Goal: Transaction & Acquisition: Download file/media

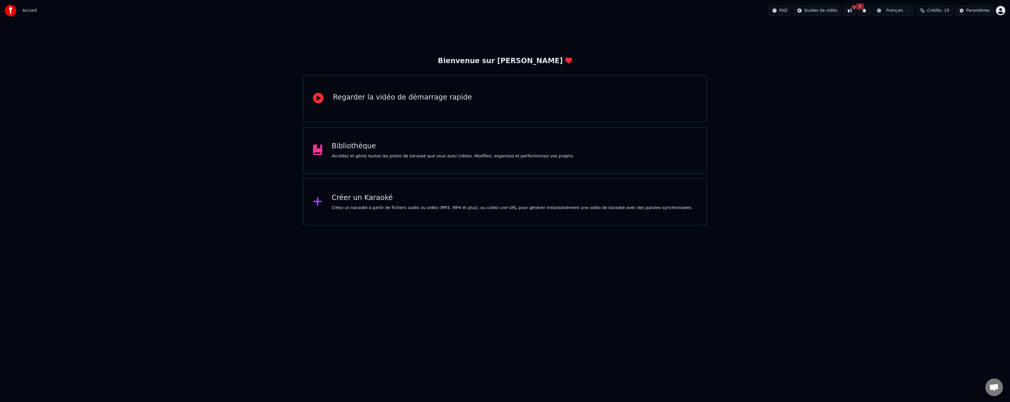
click at [335, 153] on div "Bibliothèque Accédez et gérez toutes les pistes de karaoké que vous avez créées…" at bounding box center [453, 151] width 243 height 18
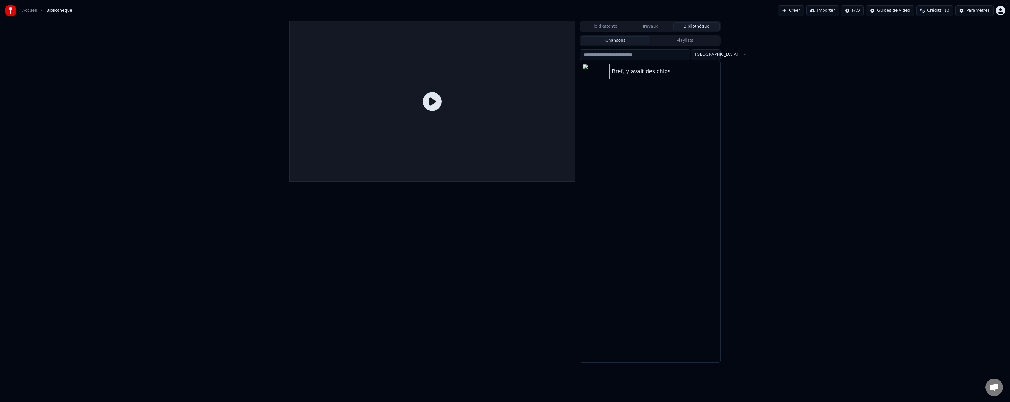
click at [432, 102] on icon at bounding box center [432, 101] width 19 height 19
click at [657, 74] on div "Bref, y avait des chips" at bounding box center [662, 71] width 100 height 8
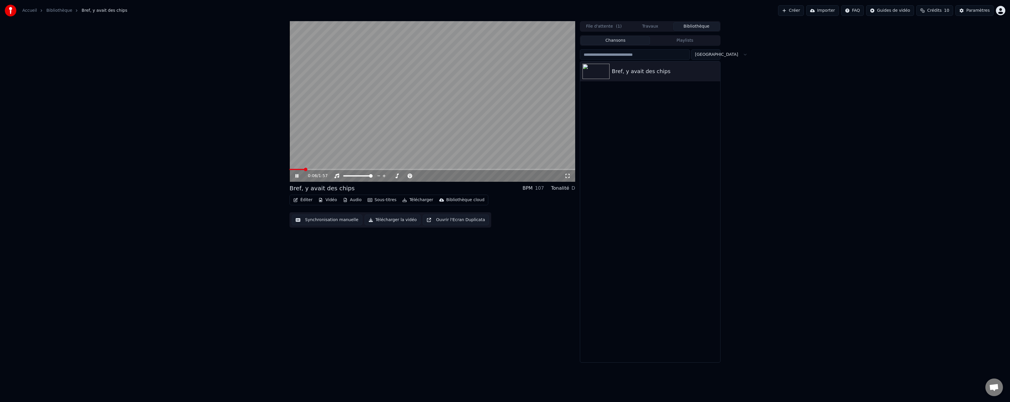
click at [295, 176] on icon at bounding box center [301, 176] width 14 height 5
click at [298, 175] on icon at bounding box center [301, 176] width 14 height 5
click at [849, 165] on div "1:58 / 1:57 Bref, y avait des chips BPM 107 Tonalité D Éditer Vidéo Audio Sous-…" at bounding box center [505, 192] width 1010 height 342
click at [384, 199] on button "Sous-titres" at bounding box center [382, 200] width 34 height 8
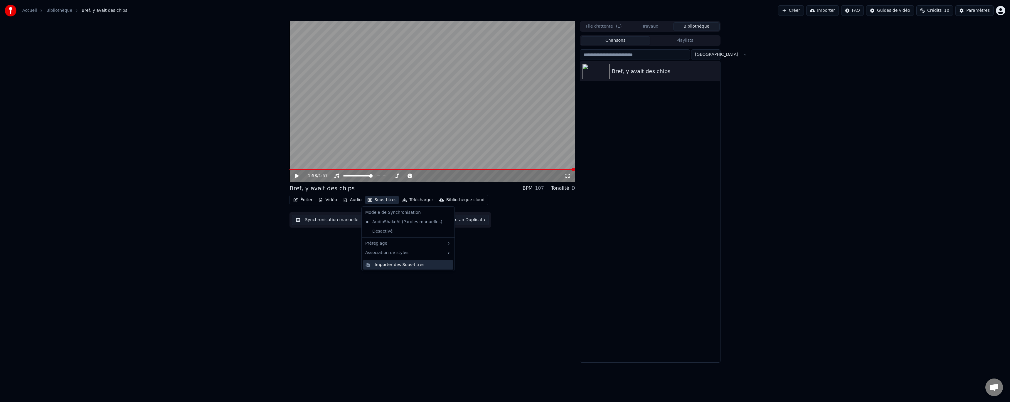
click at [391, 262] on div "Importer des Sous-titres" at bounding box center [400, 265] width 50 height 6
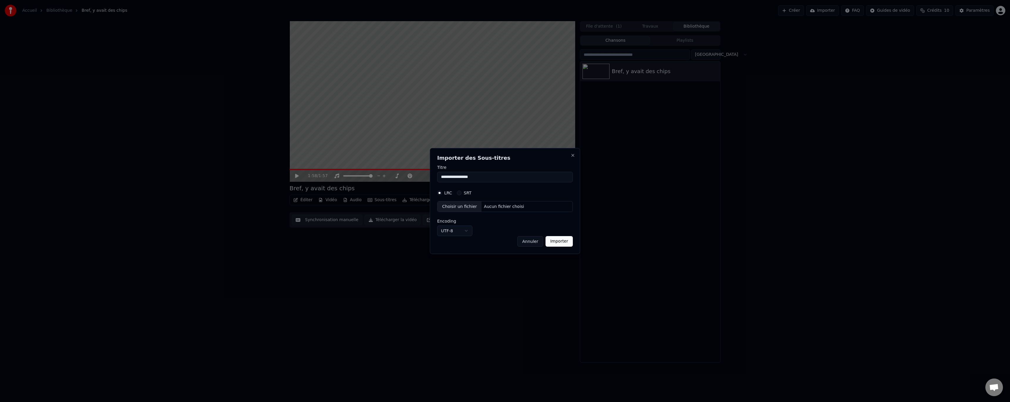
click at [567, 156] on h2 "Importer des Sous-titres" at bounding box center [505, 157] width 136 height 5
click at [572, 156] on button "Close" at bounding box center [573, 155] width 5 height 5
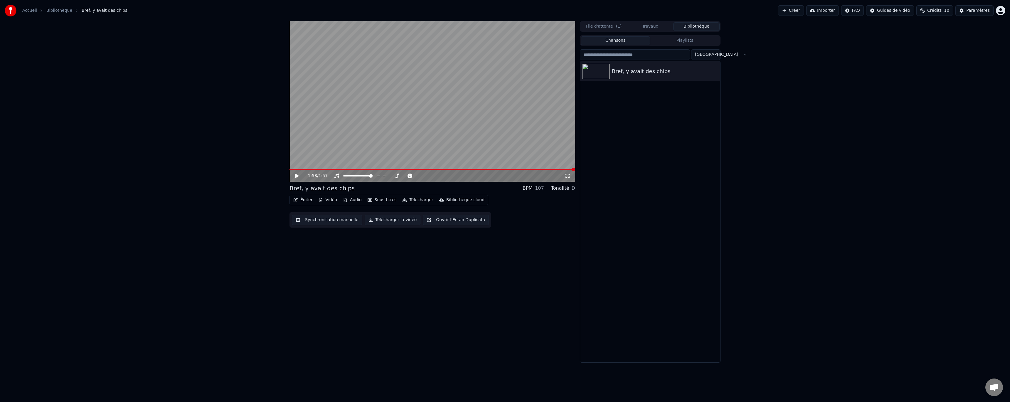
click at [636, 27] on button "Travaux" at bounding box center [650, 26] width 46 height 9
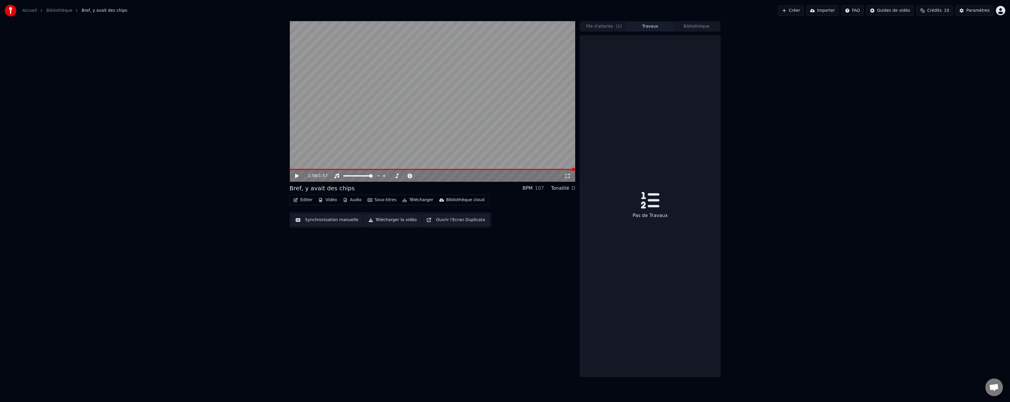
click at [603, 24] on button "File d'attente ( 1 )" at bounding box center [604, 26] width 46 height 9
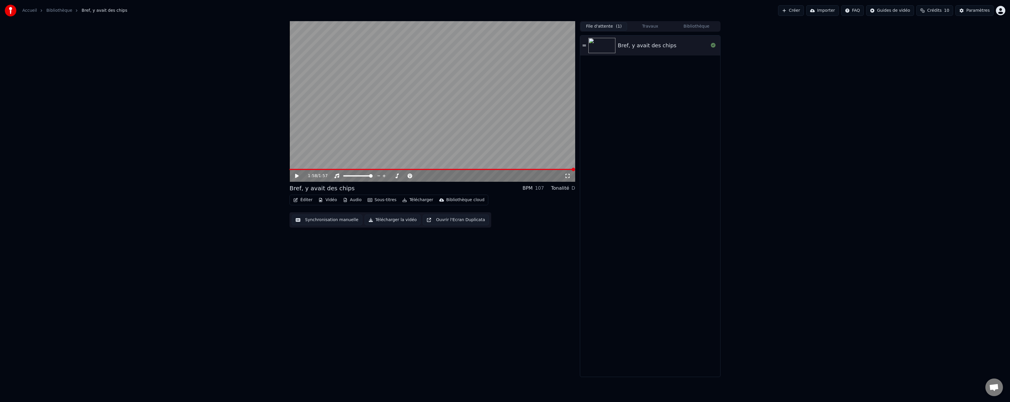
click at [703, 28] on button "Bibliothèque" at bounding box center [696, 26] width 46 height 9
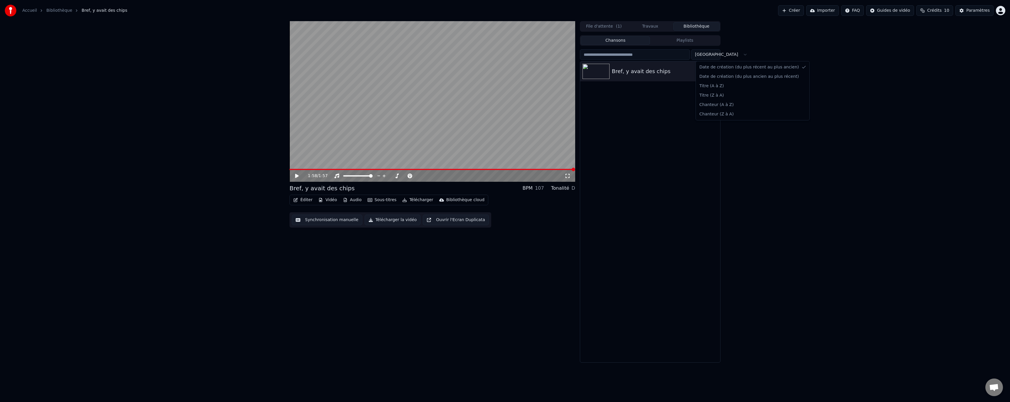
click at [716, 58] on html "Accueil Bibliothèque Bref, y avait des chips Créer Importer FAQ Guides de vidéo…" at bounding box center [505, 201] width 1010 height 402
click at [714, 57] on html "Accueil Bibliothèque Bref, y avait des chips Créer Importer FAQ Guides de vidéo…" at bounding box center [505, 201] width 1010 height 402
click at [657, 76] on div "Bref, y avait des chips" at bounding box center [650, 71] width 140 height 20
drag, startPoint x: 521, startPoint y: 218, endPoint x: 508, endPoint y: 224, distance: 14.3
click at [520, 219] on div "Éditer Vidéo Audio Sous-titres Télécharger Bibliothèque cloud Synchronisation m…" at bounding box center [433, 211] width 286 height 33
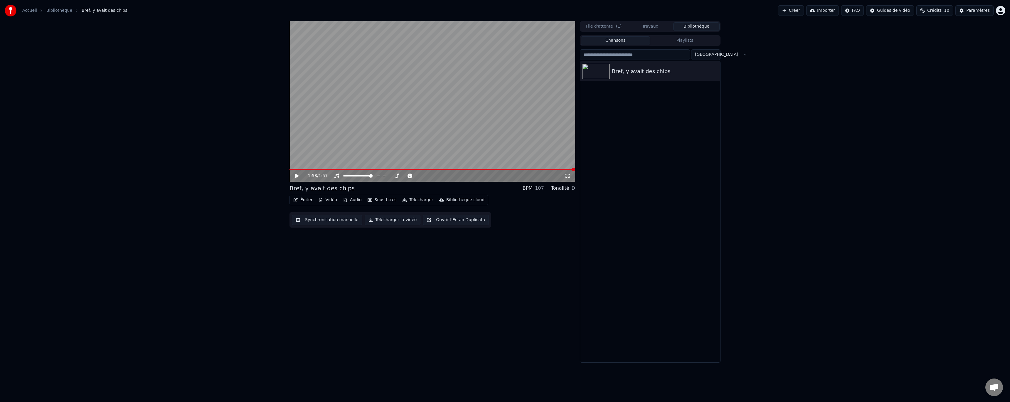
click at [344, 200] on icon "button" at bounding box center [345, 200] width 5 height 4
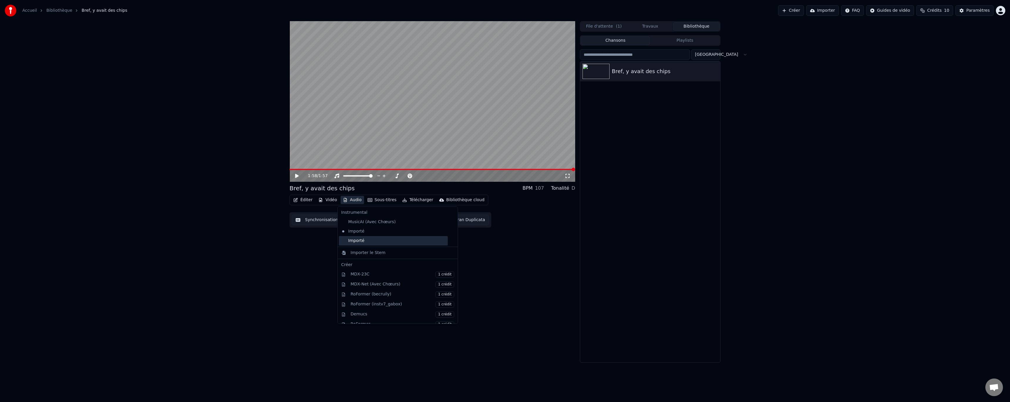
click at [356, 240] on div "Importé" at bounding box center [393, 240] width 109 height 9
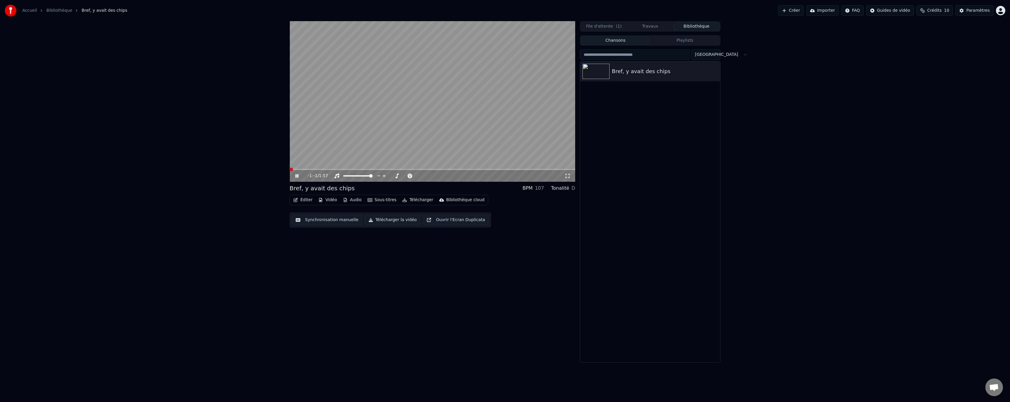
click at [293, 176] on div "-1:-1 / 1:57" at bounding box center [432, 176] width 281 height 6
click at [316, 165] on video at bounding box center [433, 101] width 286 height 161
click at [331, 169] on span at bounding box center [433, 169] width 286 height 1
click at [292, 175] on div "0:17 / 1:57" at bounding box center [432, 176] width 281 height 6
click at [297, 176] on icon at bounding box center [297, 176] width 4 height 4
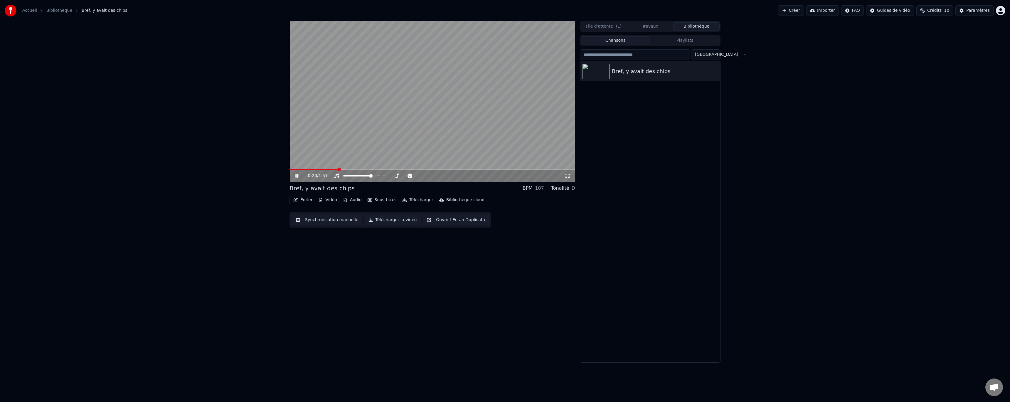
click at [297, 176] on icon at bounding box center [296, 176] width 3 height 4
click at [373, 262] on div "0:20 / 1:57 Bref, y avait des chips BPM 107 Tonalité D Éditer Vidéo Audio Sous-…" at bounding box center [433, 192] width 286 height 342
click at [380, 200] on button "Sous-titres" at bounding box center [382, 200] width 34 height 8
click at [310, 258] on div "0:20 / 1:57 Bref, y avait des chips BPM 107 Tonalité D Éditer Vidéo Audio Sous-…" at bounding box center [433, 192] width 286 height 342
click at [326, 210] on div "Éditer Vidéo Audio Sous-titres Télécharger Bibliothèque cloud Synchronisation m…" at bounding box center [433, 211] width 286 height 33
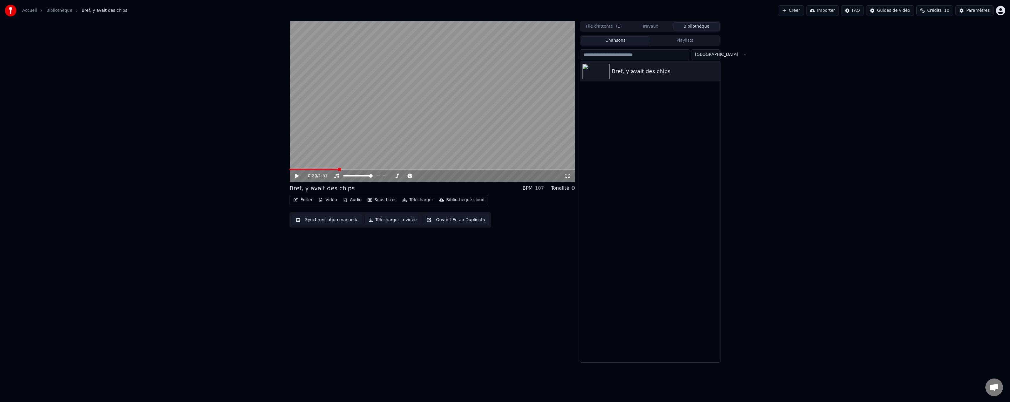
click at [295, 201] on icon "button" at bounding box center [295, 200] width 5 height 4
click at [323, 212] on div "Éditer les Paroles" at bounding box center [320, 213] width 35 height 6
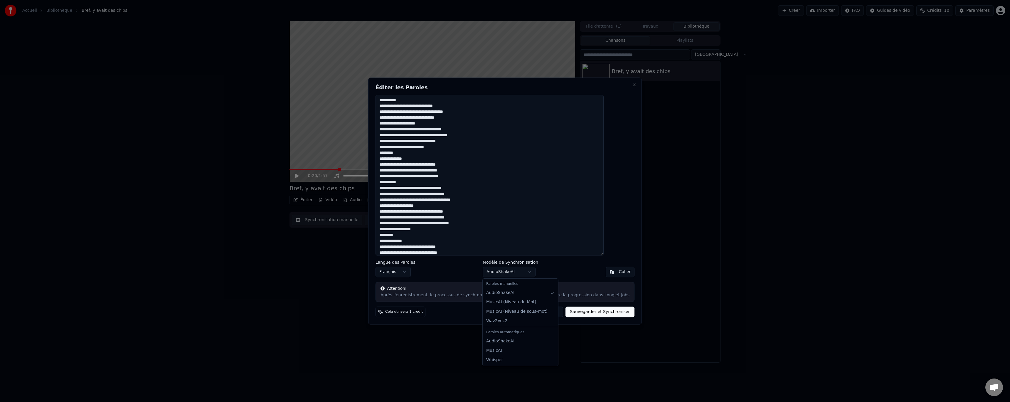
click at [516, 275] on body "Accueil Bibliothèque Bref, y avait des chips Créer Importer FAQ Guides de vidéo…" at bounding box center [505, 201] width 1010 height 402
click at [513, 273] on body "Accueil Bibliothèque Bref, y avait des chips Créer Importer FAQ Guides de vidéo…" at bounding box center [505, 201] width 1010 height 402
drag, startPoint x: 434, startPoint y: 203, endPoint x: 434, endPoint y: 199, distance: 3.5
click at [435, 199] on textarea at bounding box center [490, 175] width 228 height 161
click at [420, 159] on textarea at bounding box center [490, 175] width 228 height 161
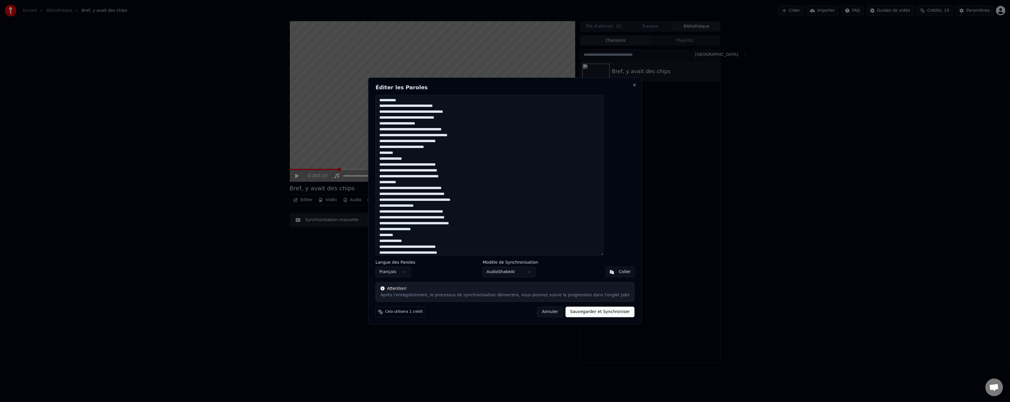
click at [417, 151] on textarea at bounding box center [490, 175] width 228 height 161
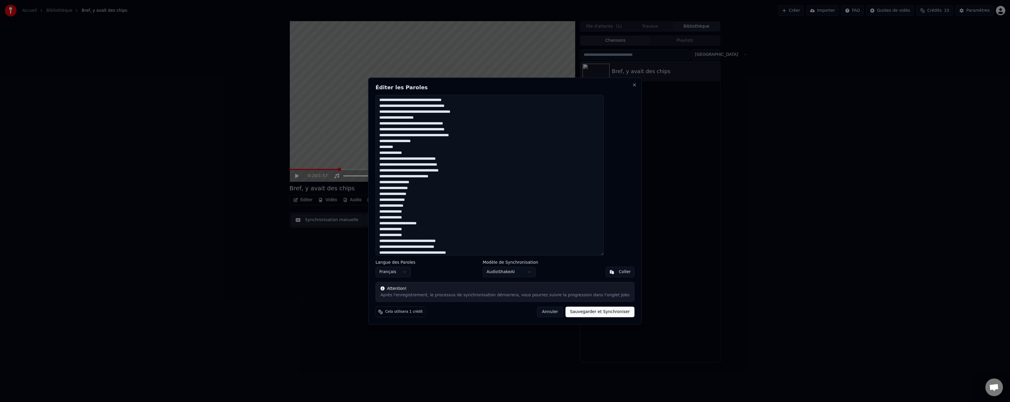
scroll to position [91, 0]
drag, startPoint x: 445, startPoint y: 174, endPoint x: 392, endPoint y: 176, distance: 53.2
click at [392, 176] on textarea at bounding box center [490, 175] width 228 height 161
drag, startPoint x: 417, startPoint y: 143, endPoint x: 394, endPoint y: 145, distance: 23.6
click at [394, 145] on textarea at bounding box center [490, 175] width 228 height 161
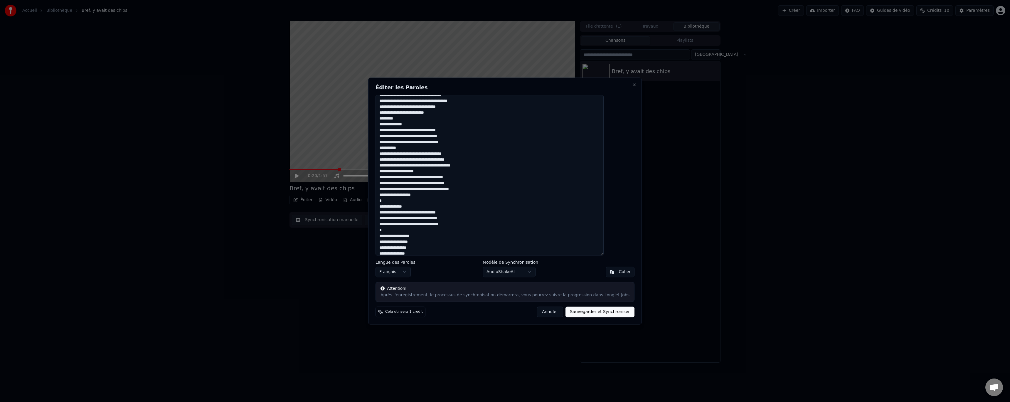
scroll to position [32, 0]
drag, startPoint x: 418, startPoint y: 150, endPoint x: 390, endPoint y: 151, distance: 27.6
click at [390, 151] on div "Éditer les Paroles Langue des Paroles Français Modèle de Synchronisation AudioS…" at bounding box center [505, 201] width 274 height 247
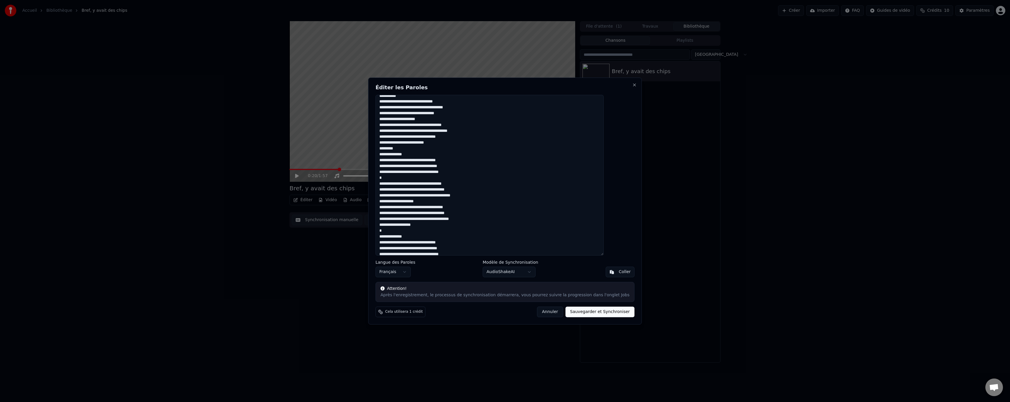
scroll to position [3, 0]
drag, startPoint x: 412, startPoint y: 151, endPoint x: 384, endPoint y: 151, distance: 28.2
click at [384, 151] on div "Éditer les Paroles Langue des Paroles Français Modèle de Synchronisation AudioS…" at bounding box center [505, 201] width 274 height 247
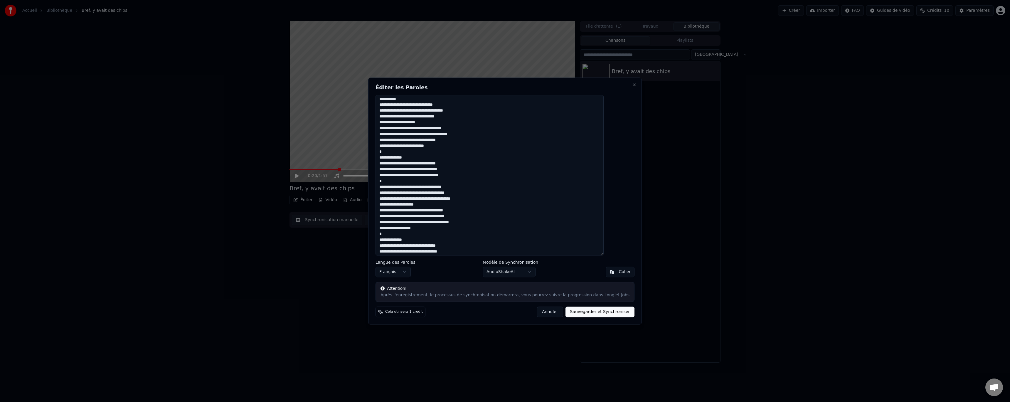
scroll to position [0, 0]
drag, startPoint x: 419, startPoint y: 102, endPoint x: 387, endPoint y: 99, distance: 32.4
click at [387, 99] on div "Éditer les Paroles Langue des Paroles Français Modèle de Synchronisation AudioS…" at bounding box center [505, 201] width 274 height 247
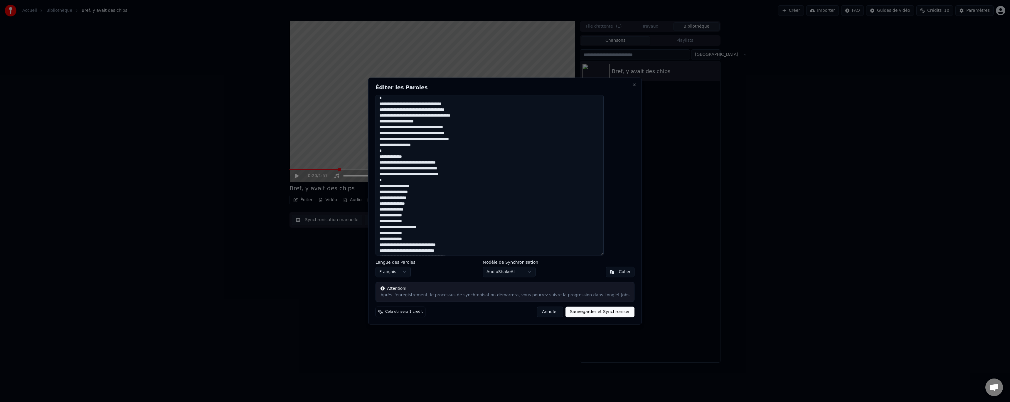
scroll to position [91, 0]
drag, startPoint x: 414, startPoint y: 226, endPoint x: 385, endPoint y: 227, distance: 29.1
click at [385, 227] on div "Éditer les Paroles Langue des Paroles Français Modèle de Synchronisation AudioS…" at bounding box center [505, 201] width 274 height 247
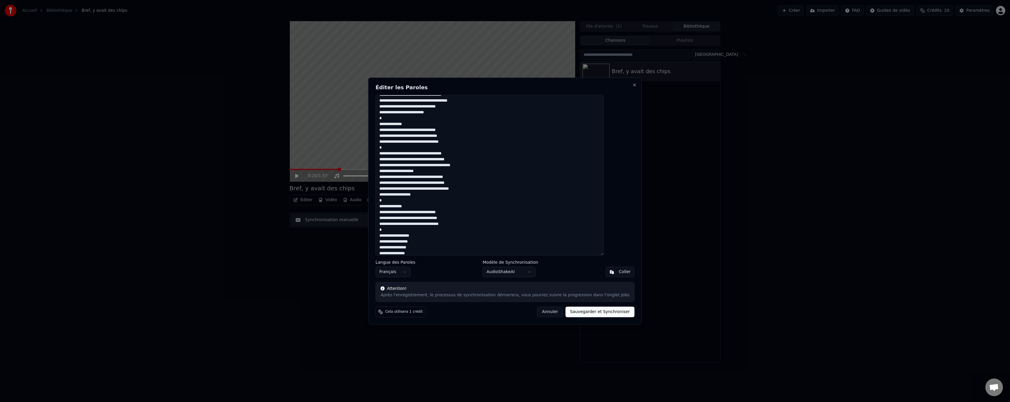
scroll to position [32, 0]
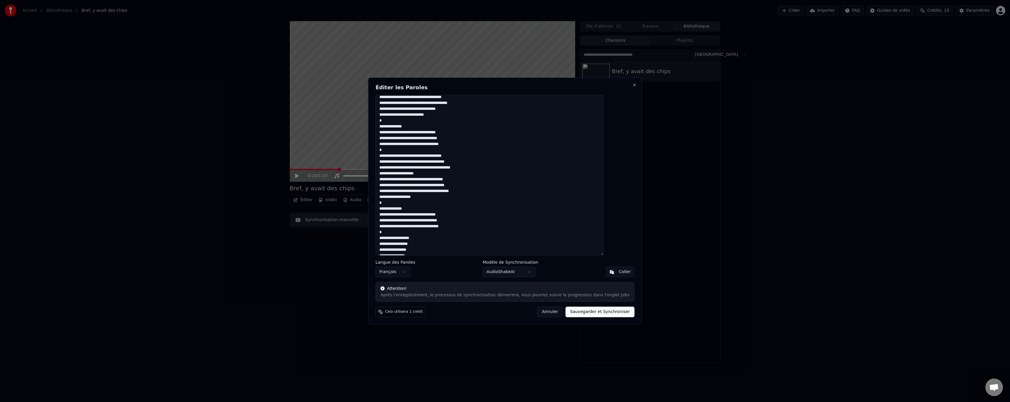
click at [467, 162] on textarea at bounding box center [490, 175] width 228 height 161
click at [475, 179] on textarea at bounding box center [490, 175] width 228 height 161
click at [469, 162] on textarea at bounding box center [490, 175] width 228 height 161
click at [472, 163] on textarea at bounding box center [490, 175] width 228 height 161
click at [469, 161] on textarea at bounding box center [490, 175] width 228 height 161
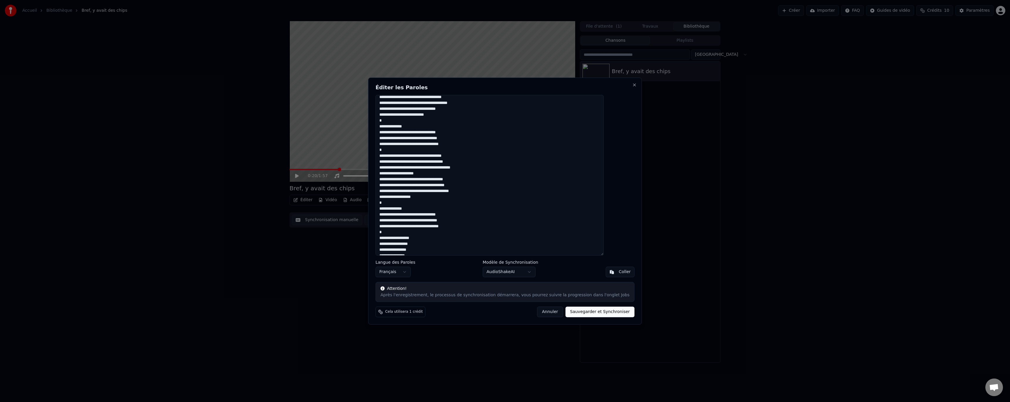
click at [473, 171] on textarea at bounding box center [490, 175] width 228 height 161
click at [470, 163] on textarea at bounding box center [490, 175] width 228 height 161
type textarea "**********"
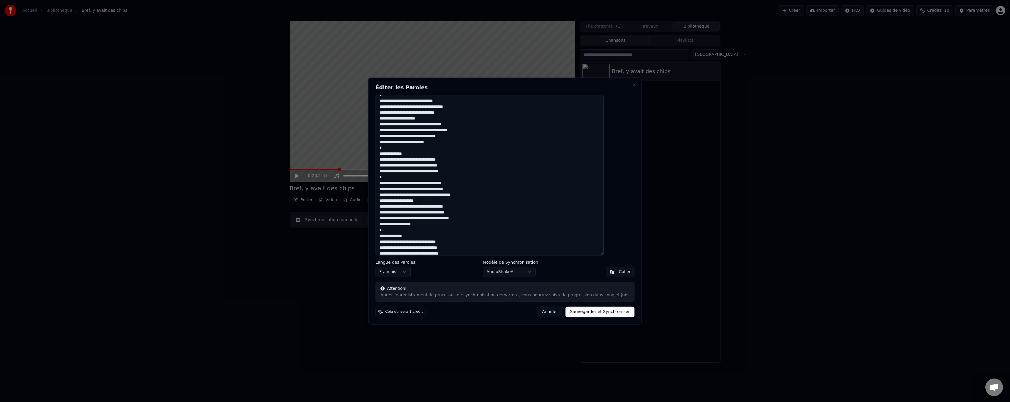
scroll to position [0, 0]
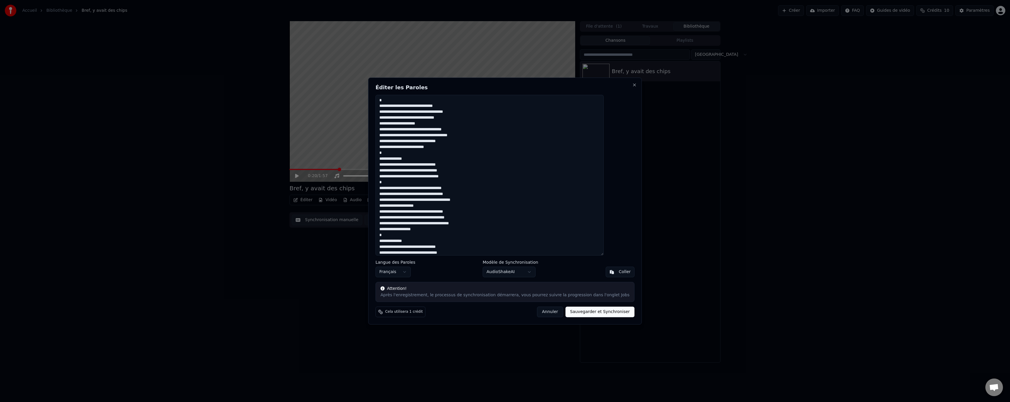
click at [592, 314] on button "Sauvegarder et Synchroniser" at bounding box center [600, 312] width 69 height 11
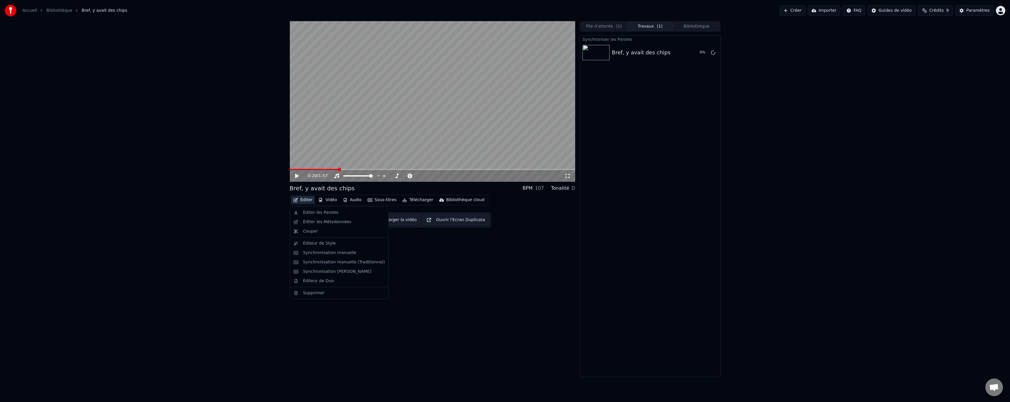
click at [307, 201] on button "Éditer" at bounding box center [303, 200] width 24 height 8
click at [310, 224] on div "Éditer les Métadonnées" at bounding box center [327, 222] width 48 height 6
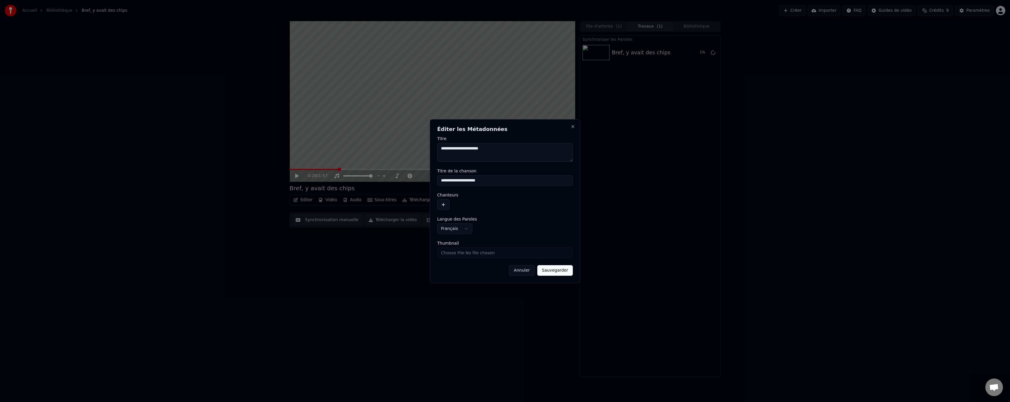
click at [494, 149] on textarea "**********" at bounding box center [505, 152] width 136 height 19
click at [486, 150] on textarea "**********" at bounding box center [505, 152] width 136 height 19
click at [497, 150] on textarea "**********" at bounding box center [505, 152] width 136 height 19
click at [488, 182] on input "**********" at bounding box center [505, 180] width 136 height 11
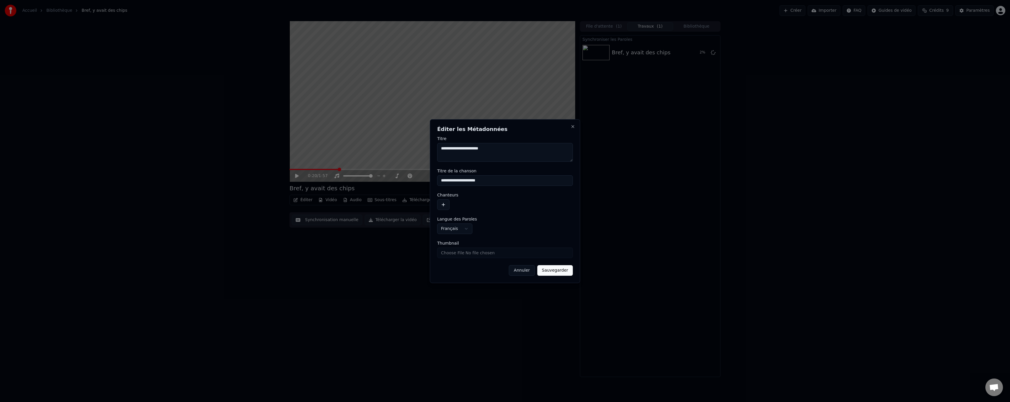
drag, startPoint x: 495, startPoint y: 148, endPoint x: 351, endPoint y: 144, distance: 144.0
click at [351, 144] on body "**********" at bounding box center [505, 201] width 1010 height 402
drag, startPoint x: 429, startPoint y: 181, endPoint x: 374, endPoint y: 195, distance: 56.9
click at [373, 187] on body "**********" at bounding box center [505, 201] width 1010 height 402
paste input "**"
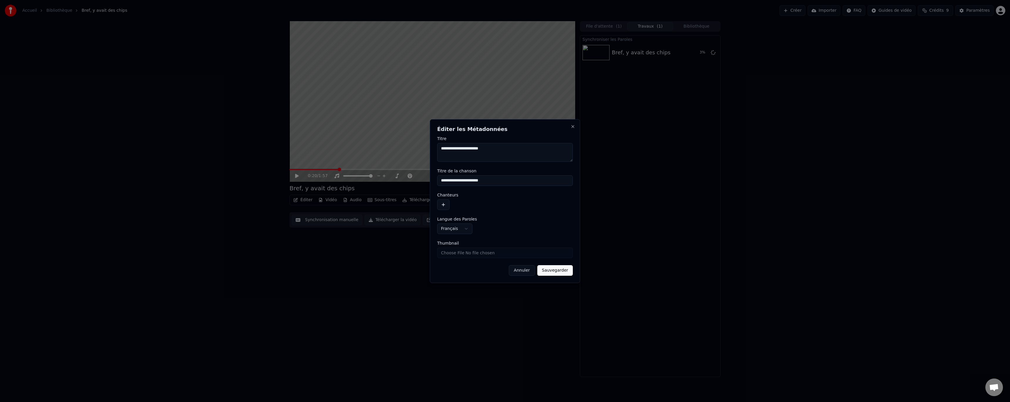
type input "**********"
click at [562, 273] on button "Sauvegarder" at bounding box center [556, 270] width 36 height 11
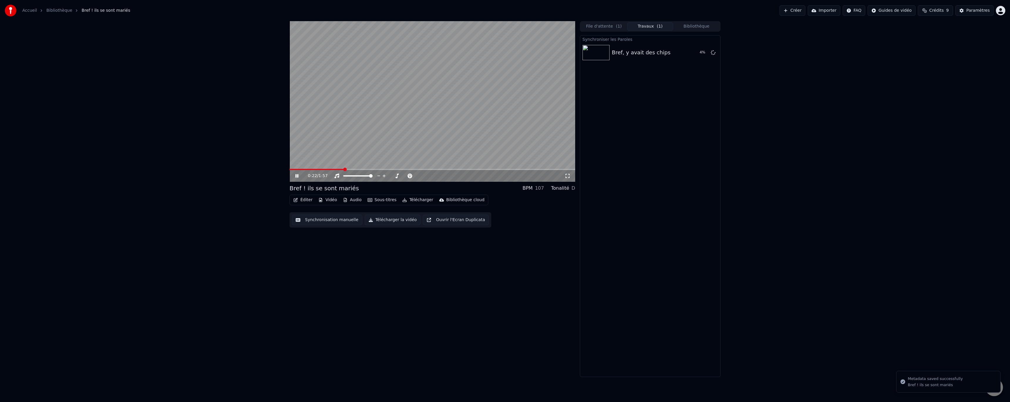
click at [290, 170] on span at bounding box center [317, 169] width 54 height 1
drag, startPoint x: 266, startPoint y: 169, endPoint x: 276, endPoint y: 186, distance: 19.3
click at [259, 169] on div "0:09 / 1:57 Bref ! ils se sont mariés BPM 107 Tonalité D Éditer Vidéo Audio Sou…" at bounding box center [505, 199] width 1010 height 356
click at [291, 169] on span at bounding box center [302, 169] width 24 height 1
click at [431, 95] on video at bounding box center [433, 101] width 286 height 161
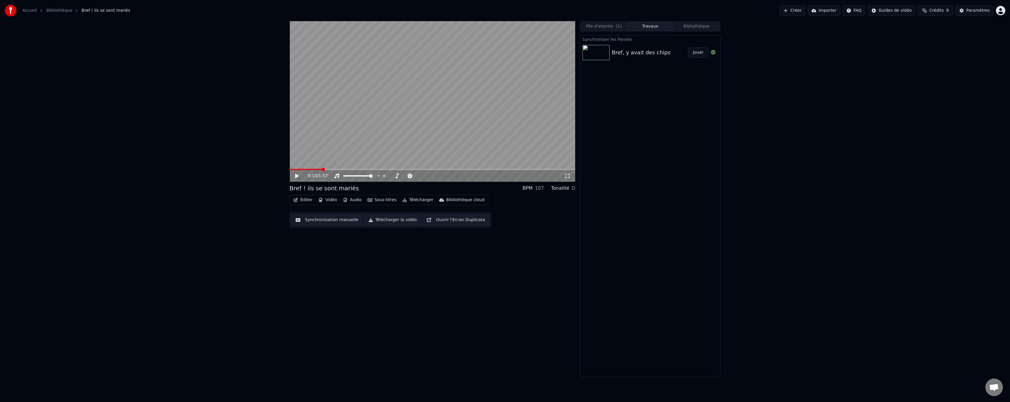
click at [309, 201] on button "Éditer" at bounding box center [303, 200] width 24 height 8
click at [315, 210] on div "Éditer les Paroles" at bounding box center [320, 213] width 35 height 6
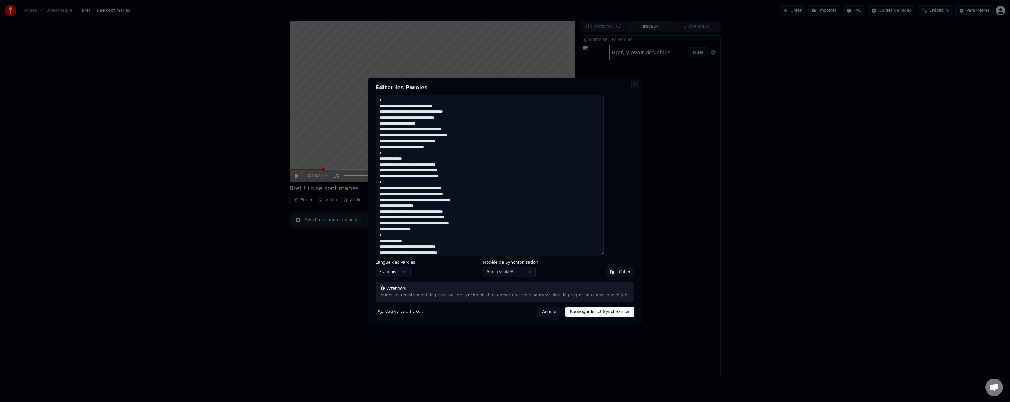
click at [632, 86] on button "Close" at bounding box center [634, 85] width 5 height 5
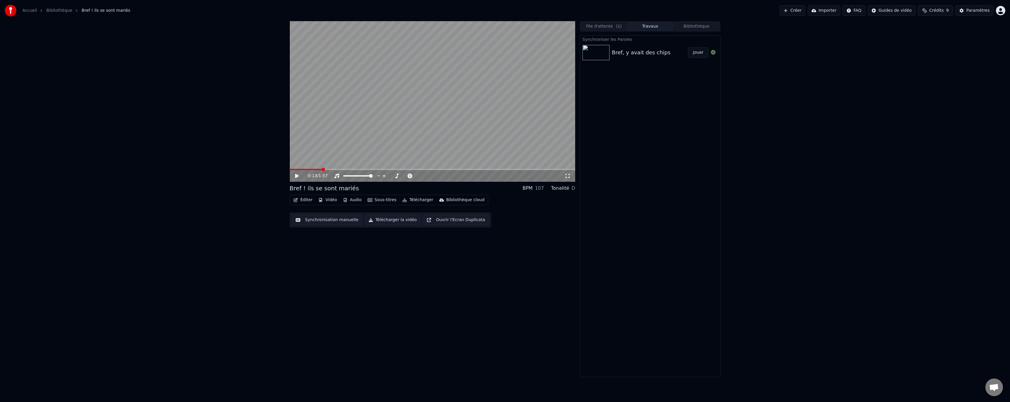
click at [377, 201] on button "Sous-titres" at bounding box center [382, 200] width 34 height 8
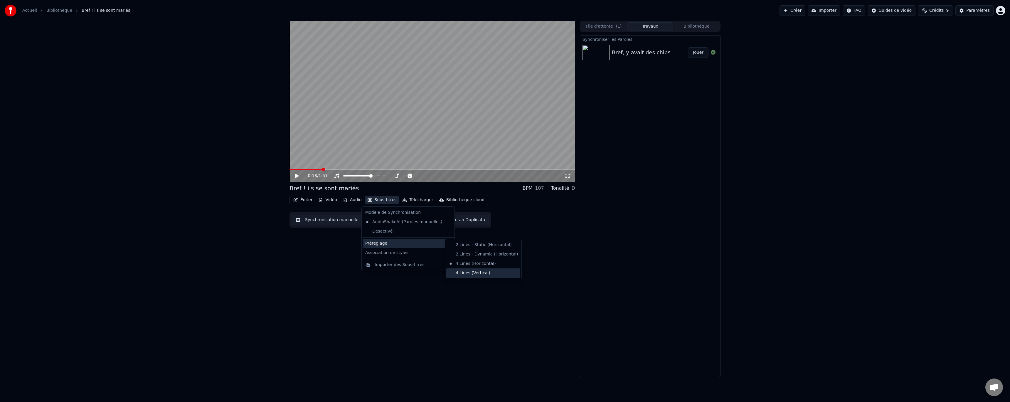
click at [466, 272] on div "4 Lines (Vertical)" at bounding box center [483, 272] width 74 height 9
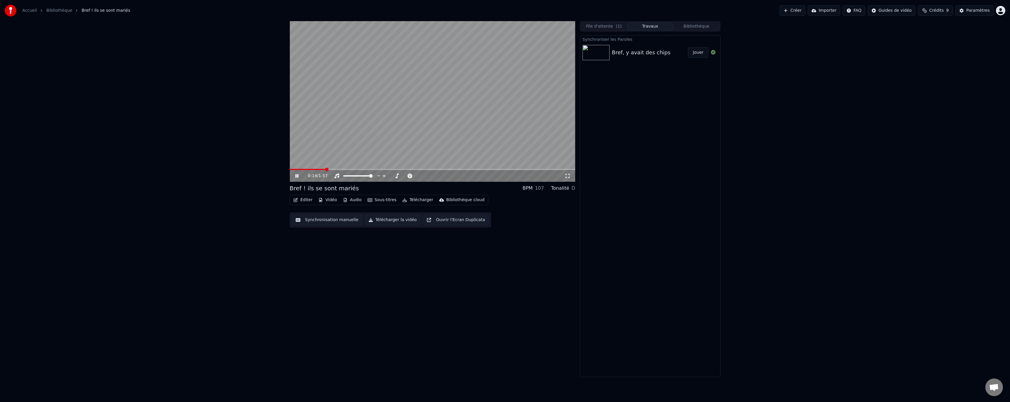
click at [312, 168] on video at bounding box center [433, 101] width 286 height 161
click at [305, 170] on span at bounding box center [308, 169] width 36 height 1
click at [298, 175] on icon at bounding box center [297, 176] width 4 height 4
click at [293, 177] on div "0:11 / 1:57" at bounding box center [432, 176] width 281 height 6
click at [376, 199] on button "Sous-titres" at bounding box center [382, 200] width 34 height 8
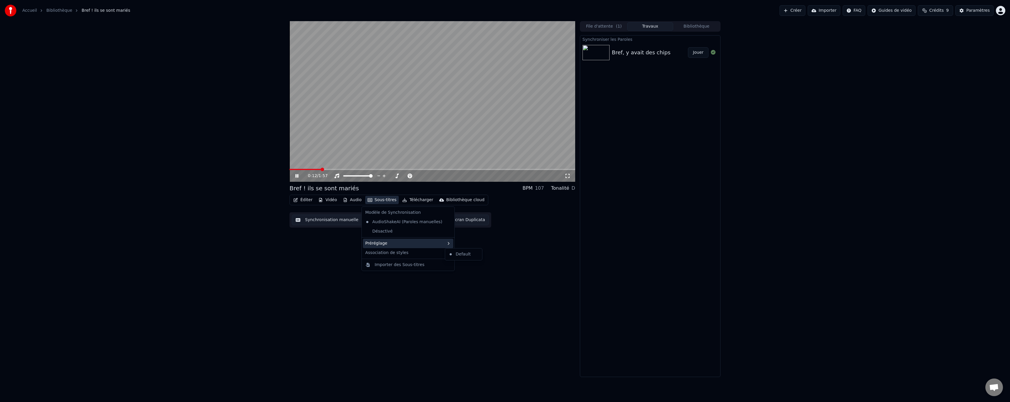
click at [405, 245] on div "Préréglage" at bounding box center [408, 243] width 90 height 9
click at [481, 248] on div "2 Lines - Static (Horizontal)" at bounding box center [483, 244] width 74 height 9
click at [303, 170] on span at bounding box center [299, 169] width 19 height 1
click at [299, 178] on icon at bounding box center [301, 176] width 14 height 5
click at [313, 200] on button "Éditer" at bounding box center [303, 200] width 24 height 8
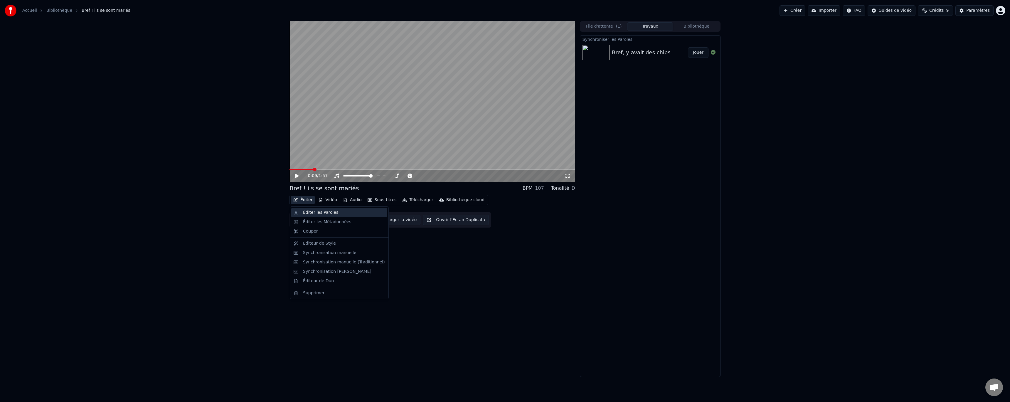
click at [312, 211] on div "Éditer les Paroles" at bounding box center [320, 213] width 35 height 6
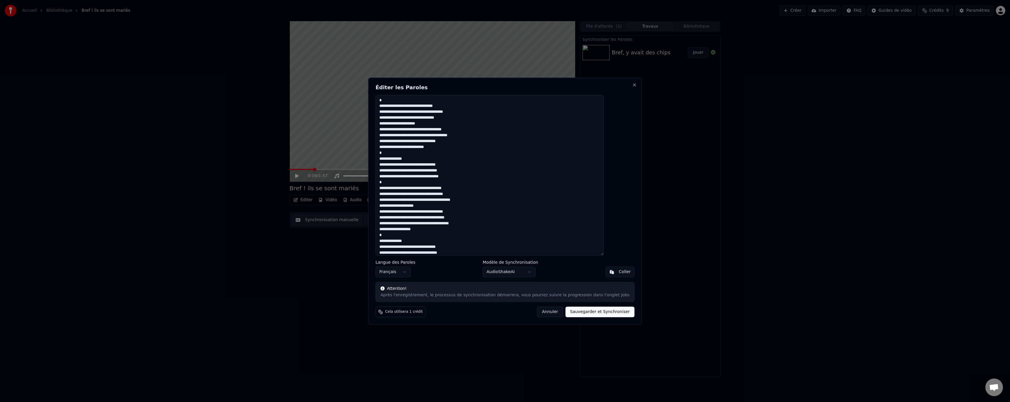
drag, startPoint x: 395, startPoint y: 103, endPoint x: 353, endPoint y: 107, distance: 41.6
click at [355, 107] on body "Accueil Bibliothèque Bref ! ils se sont mariés [PERSON_NAME] FAQ Guides de vidé…" at bounding box center [505, 201] width 1010 height 402
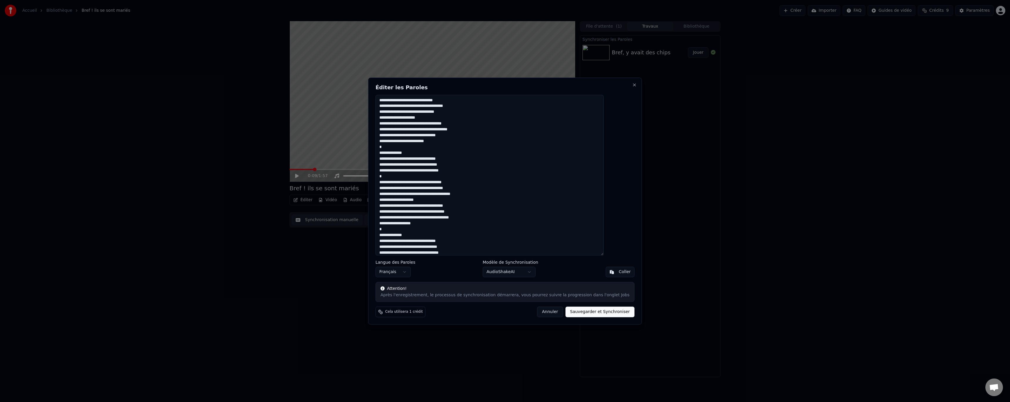
click at [403, 147] on textarea at bounding box center [490, 175] width 228 height 161
type textarea "**********"
click at [577, 311] on button "Sauvegarder et Synchroniser" at bounding box center [600, 312] width 69 height 11
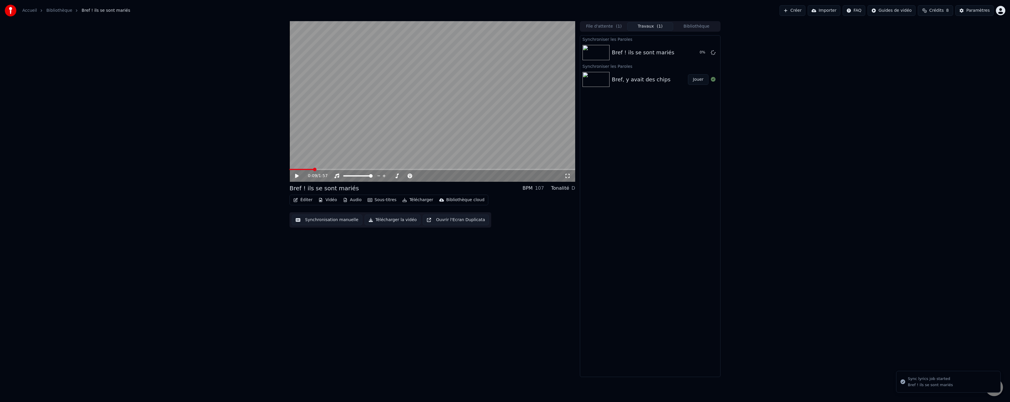
drag, startPoint x: 296, startPoint y: 167, endPoint x: 226, endPoint y: 176, distance: 71.0
click at [227, 175] on div "0:09 / 1:57 Bref ! ils se sont mariés BPM 107 Tonalité D Éditer Vidéo Audio Sou…" at bounding box center [505, 199] width 1010 height 356
click at [299, 178] on icon at bounding box center [301, 176] width 14 height 5
drag, startPoint x: 293, startPoint y: 169, endPoint x: 243, endPoint y: 184, distance: 52.0
click at [256, 172] on div "0:10 / 1:57 Bref ! ils se sont mariés BPM 107 Tonalité D Éditer Vidéo Audio Sou…" at bounding box center [505, 199] width 1010 height 356
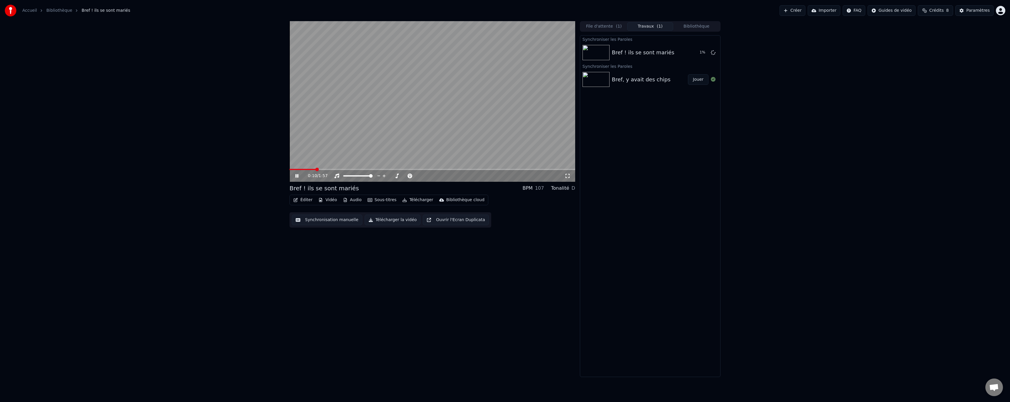
drag, startPoint x: 301, startPoint y: 168, endPoint x: 228, endPoint y: 177, distance: 73.4
click at [244, 175] on div "0:10 / 1:57 Bref ! ils se sont mariés BPM 107 Tonalité D Éditer Vidéo Audio Sou…" at bounding box center [505, 199] width 1010 height 356
click at [312, 169] on span at bounding box center [304, 169] width 28 height 1
click at [290, 171] on span at bounding box center [292, 170] width 4 height 4
click at [294, 175] on icon at bounding box center [301, 176] width 14 height 5
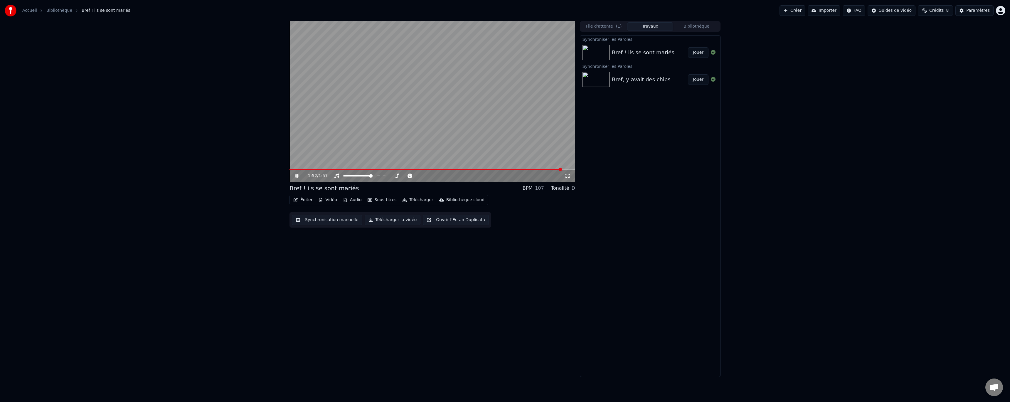
click at [372, 201] on button "Sous-titres" at bounding box center [382, 200] width 34 height 8
click at [387, 115] on video at bounding box center [433, 101] width 286 height 161
click at [387, 199] on button "Sous-titres" at bounding box center [382, 200] width 34 height 8
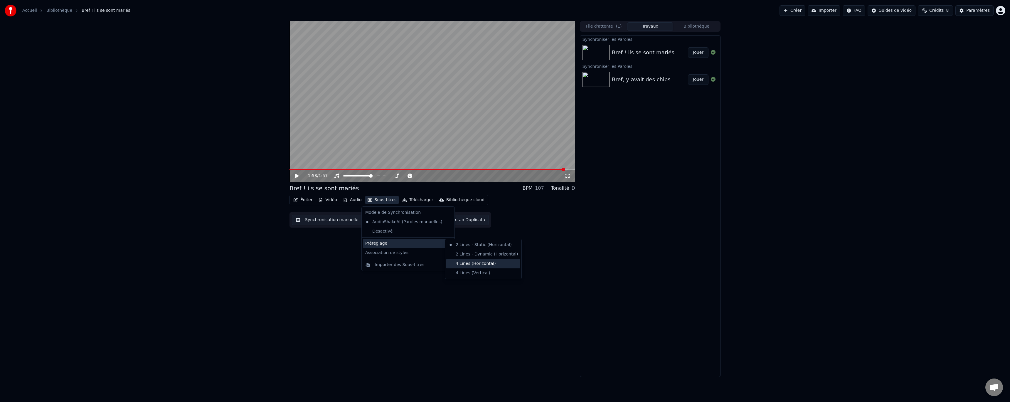
click at [466, 265] on div "4 Lines (Horizontal)" at bounding box center [483, 263] width 74 height 9
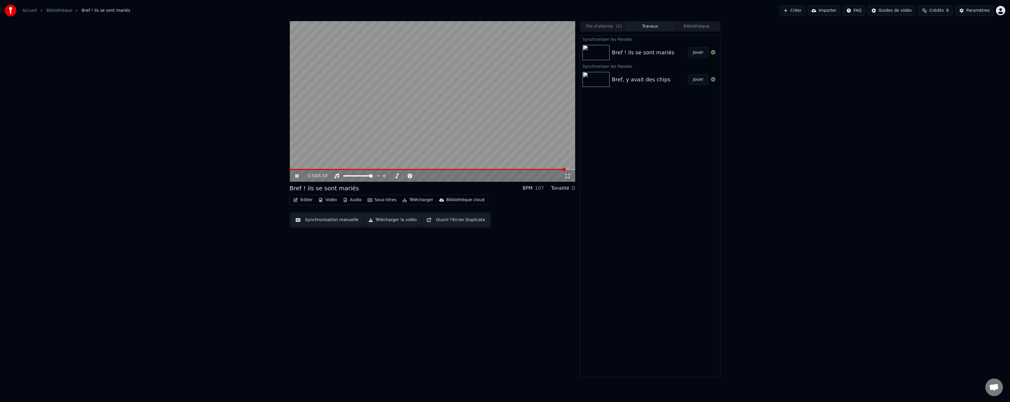
click at [376, 127] on video at bounding box center [433, 101] width 286 height 161
drag, startPoint x: 378, startPoint y: 148, endPoint x: 349, endPoint y: 164, distance: 33.5
click at [378, 148] on video at bounding box center [433, 101] width 286 height 161
click at [343, 169] on span at bounding box center [428, 169] width 277 height 1
click at [381, 169] on span at bounding box center [433, 169] width 286 height 1
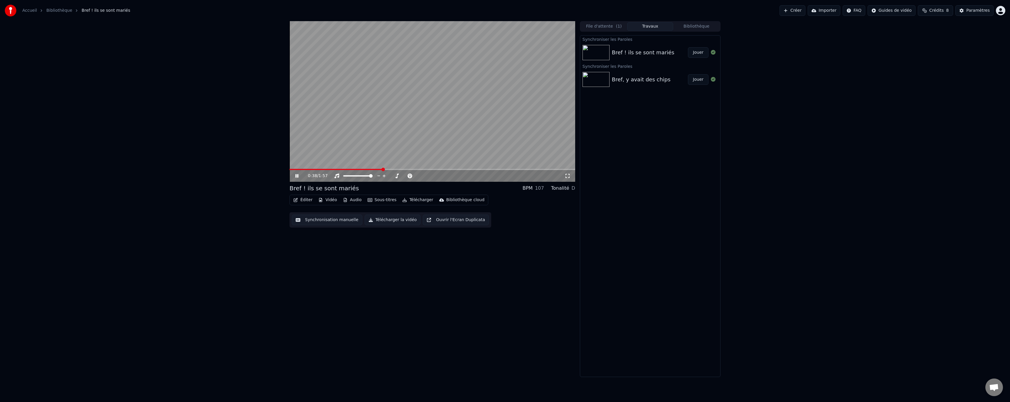
click at [352, 167] on video at bounding box center [433, 101] width 286 height 161
click at [403, 169] on span at bounding box center [433, 169] width 286 height 1
click at [382, 157] on video at bounding box center [433, 101] width 286 height 161
click at [387, 167] on video at bounding box center [433, 101] width 286 height 161
click at [389, 168] on video at bounding box center [433, 101] width 286 height 161
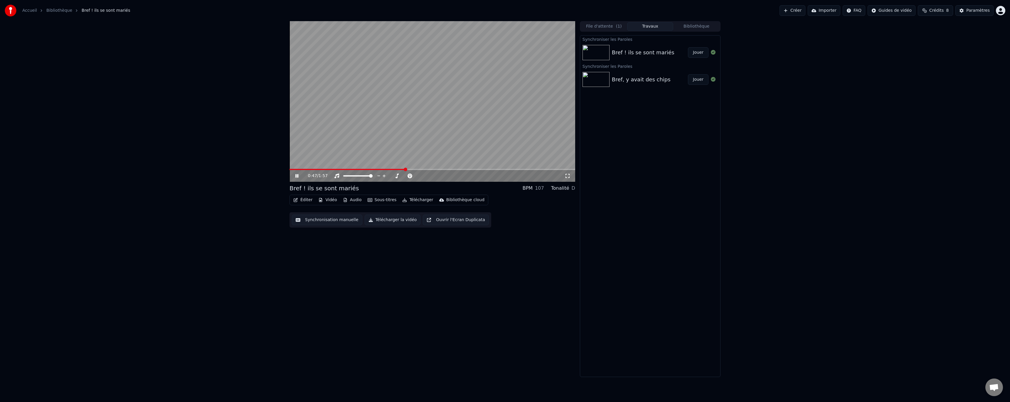
click at [391, 169] on div "0:47 / 1:57" at bounding box center [433, 101] width 286 height 161
click at [390, 169] on span at bounding box center [348, 169] width 116 height 1
click at [368, 169] on span at bounding box center [340, 169] width 100 height 1
click at [349, 167] on video at bounding box center [433, 101] width 286 height 161
click at [340, 168] on video at bounding box center [433, 101] width 286 height 161
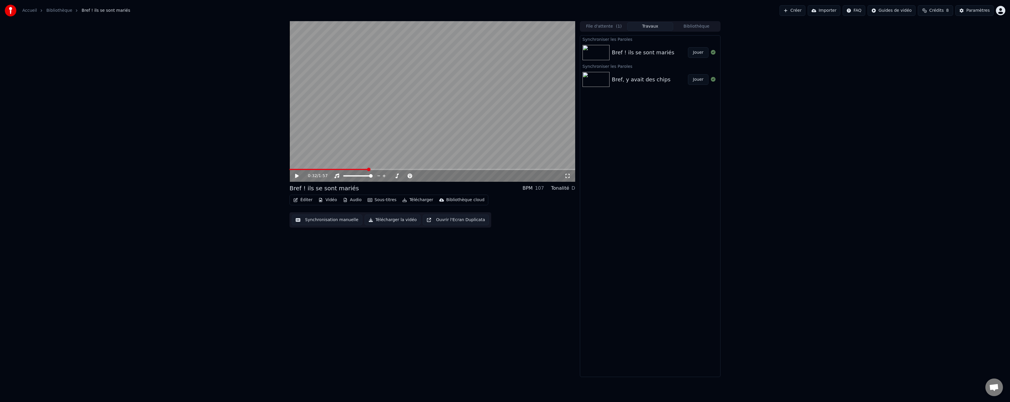
click at [338, 168] on video at bounding box center [433, 101] width 286 height 161
click at [336, 169] on span at bounding box center [329, 169] width 78 height 1
click at [330, 169] on span at bounding box center [313, 169] width 47 height 1
click at [322, 168] on video at bounding box center [433, 101] width 286 height 161
drag, startPoint x: 326, startPoint y: 158, endPoint x: 327, endPoint y: 164, distance: 5.8
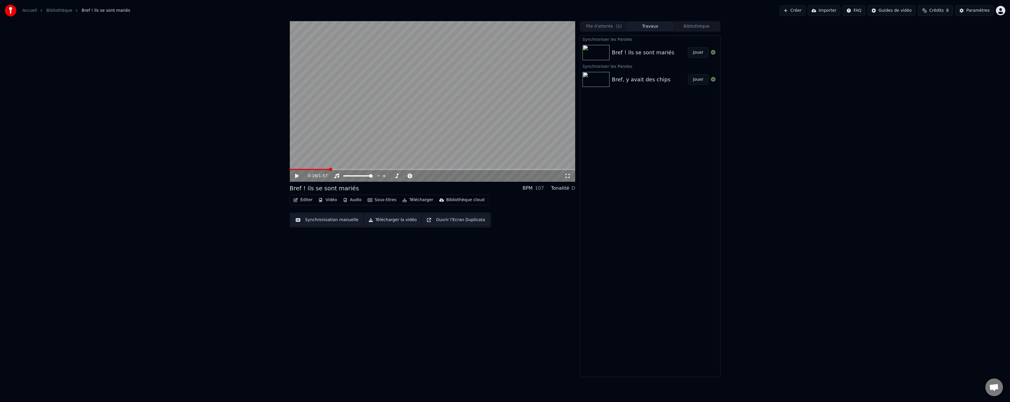
click at [326, 158] on video at bounding box center [433, 101] width 286 height 161
click at [336, 169] on video at bounding box center [433, 101] width 286 height 161
drag, startPoint x: 340, startPoint y: 170, endPoint x: 346, endPoint y: 170, distance: 5.9
click at [341, 170] on div "0:17 / 1:57" at bounding box center [433, 176] width 286 height 12
click at [349, 169] on span at bounding box center [433, 169] width 286 height 1
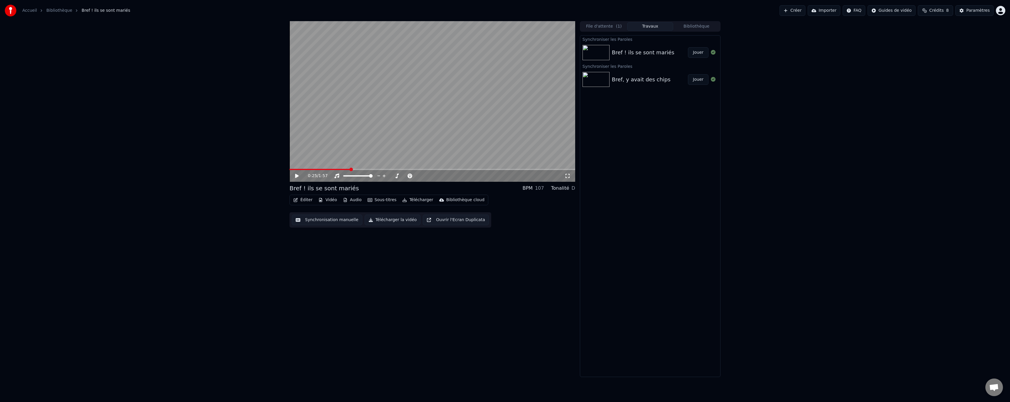
click at [362, 158] on video at bounding box center [433, 101] width 286 height 161
click at [361, 169] on video at bounding box center [433, 101] width 286 height 161
click at [363, 158] on video at bounding box center [433, 101] width 286 height 161
click at [365, 169] on span at bounding box center [433, 169] width 286 height 1
click at [371, 169] on span at bounding box center [433, 169] width 286 height 1
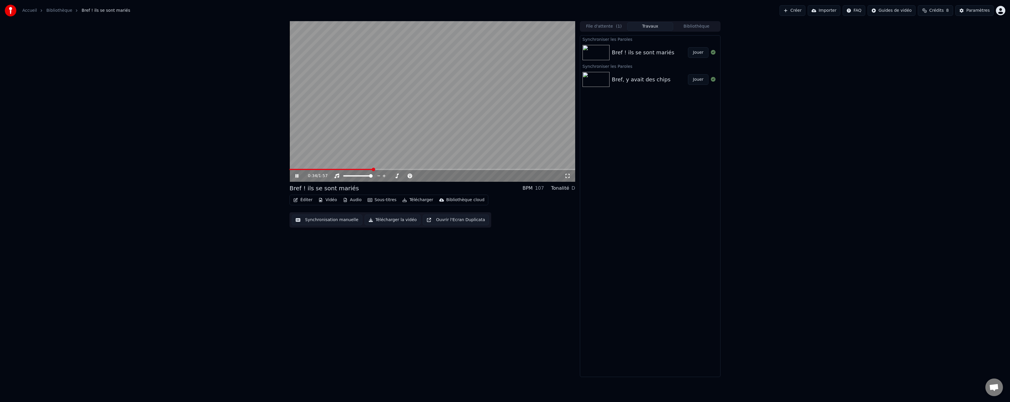
click at [376, 169] on span at bounding box center [433, 169] width 286 height 1
click at [382, 169] on span at bounding box center [433, 169] width 286 height 1
click at [388, 169] on span at bounding box center [433, 169] width 286 height 1
click at [393, 169] on span at bounding box center [433, 169] width 286 height 1
click at [401, 169] on video at bounding box center [433, 101] width 286 height 161
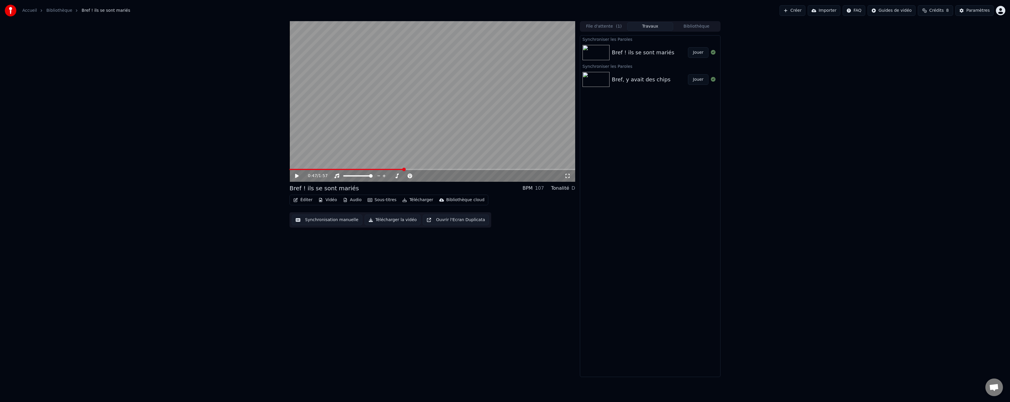
click at [403, 169] on span at bounding box center [433, 169] width 286 height 1
click at [407, 162] on video at bounding box center [433, 101] width 286 height 161
click at [414, 169] on span at bounding box center [433, 169] width 286 height 1
click at [422, 169] on span at bounding box center [433, 169] width 286 height 1
click at [431, 169] on video at bounding box center [433, 101] width 286 height 161
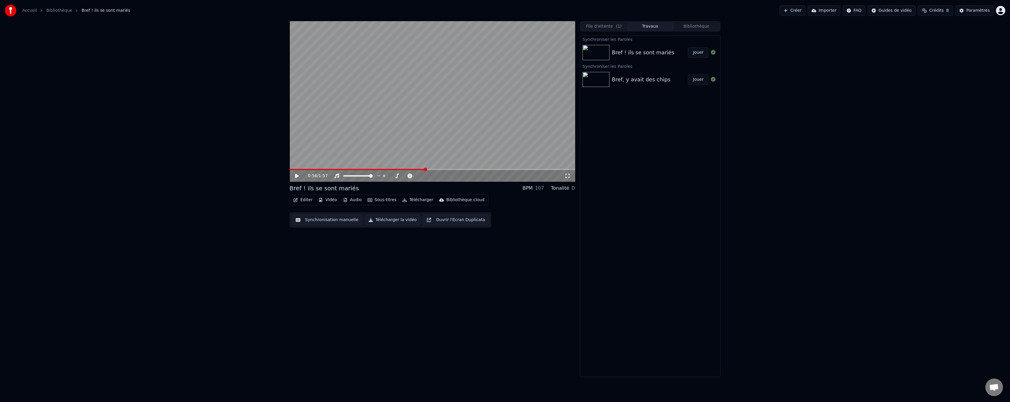
click at [432, 170] on div "0:56 / 1:57" at bounding box center [433, 176] width 286 height 12
click at [435, 169] on span at bounding box center [433, 169] width 286 height 1
click at [448, 157] on video at bounding box center [433, 101] width 286 height 161
click at [446, 170] on span at bounding box center [433, 169] width 286 height 1
click at [455, 169] on span at bounding box center [433, 169] width 286 height 1
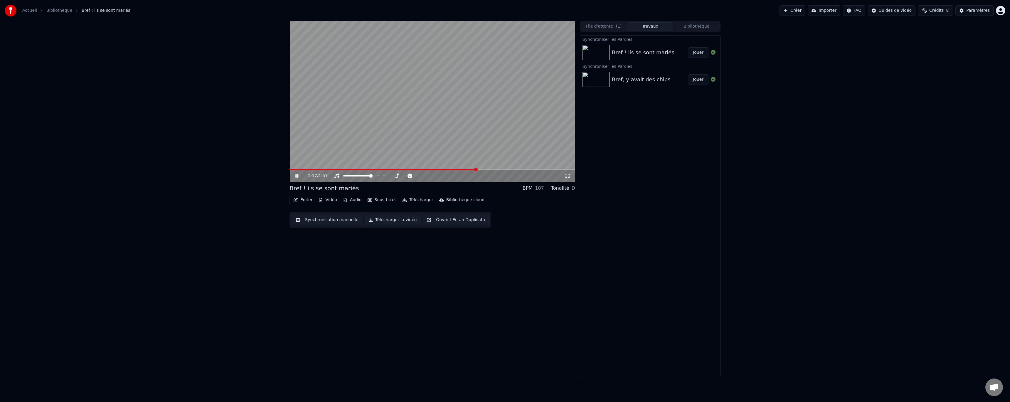
click at [345, 135] on video at bounding box center [433, 101] width 286 height 161
click at [308, 199] on button "Éditer" at bounding box center [303, 200] width 24 height 8
click at [315, 221] on div "Éditer les Métadonnées" at bounding box center [327, 222] width 48 height 6
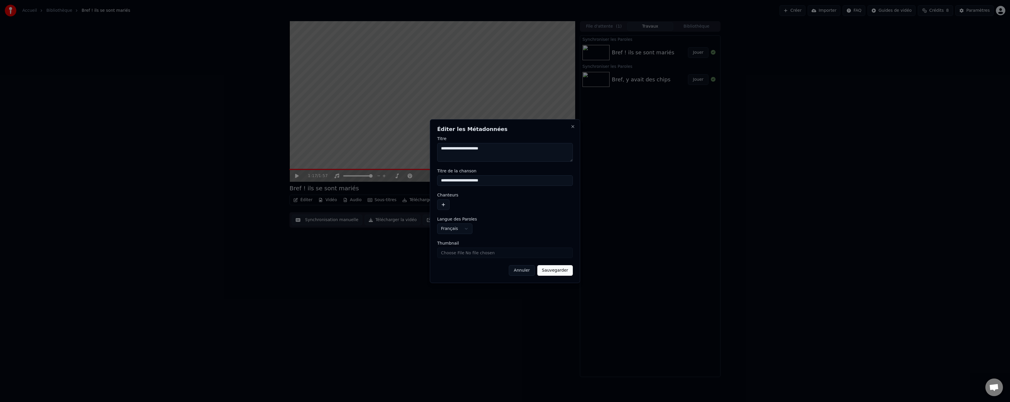
click at [519, 269] on button "Annuler" at bounding box center [522, 270] width 26 height 11
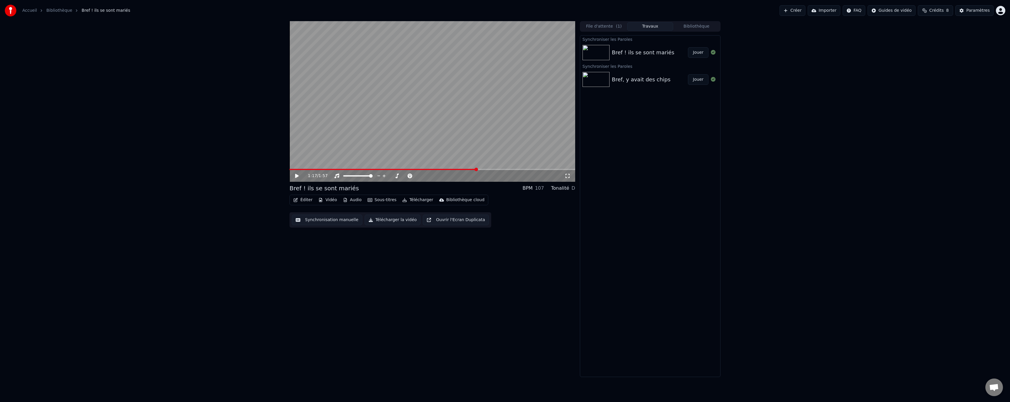
click at [391, 202] on button "Sous-titres" at bounding box center [382, 200] width 34 height 8
click at [391, 201] on button "Sous-titres" at bounding box center [382, 200] width 34 height 8
click at [609, 28] on button "File d'attente ( 1 )" at bounding box center [604, 26] width 46 height 9
click at [646, 26] on button "Travaux" at bounding box center [650, 26] width 46 height 9
click at [451, 196] on div "Éditer Vidéo Audio Sous-titres Télécharger Bibliothèque cloud" at bounding box center [389, 200] width 199 height 11
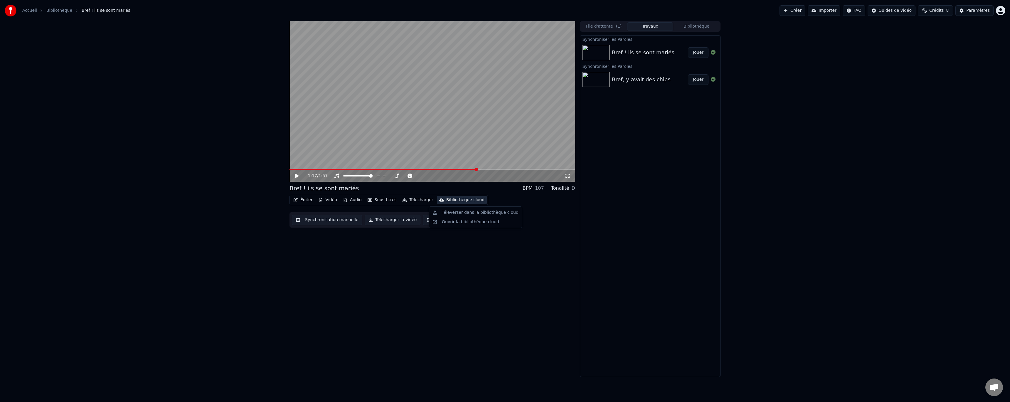
click at [447, 200] on div "Bibliothèque cloud" at bounding box center [465, 200] width 38 height 6
click at [451, 188] on div "Bref ! ils se sont mariés BPM 107 Tonalité D" at bounding box center [433, 188] width 286 height 8
click at [357, 200] on button "Audio" at bounding box center [352, 200] width 23 height 8
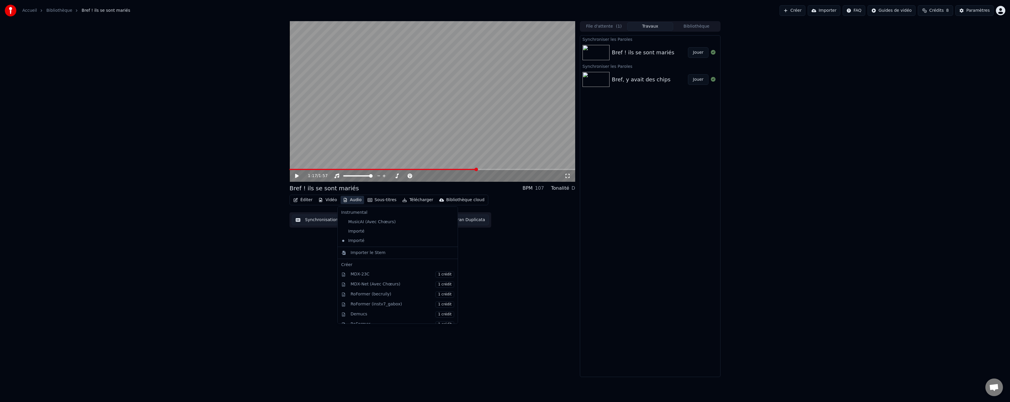
click at [357, 200] on button "Audio" at bounding box center [352, 200] width 23 height 8
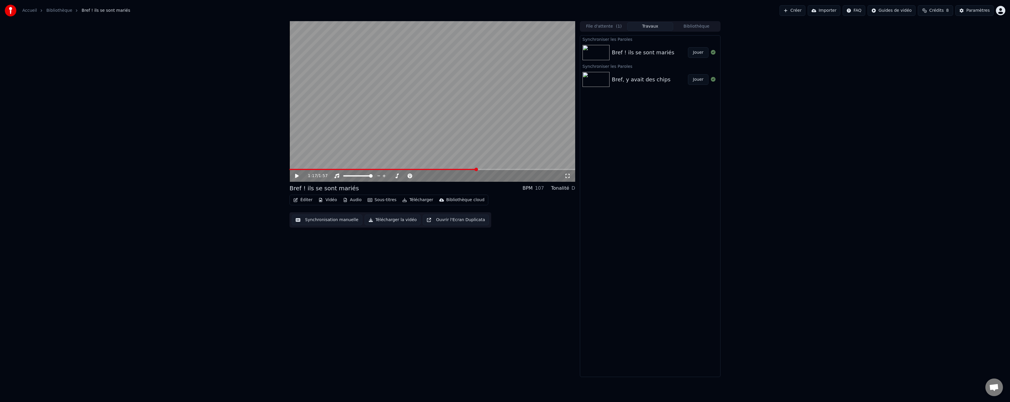
click at [318, 221] on button "Synchronisation manuelle" at bounding box center [327, 220] width 70 height 11
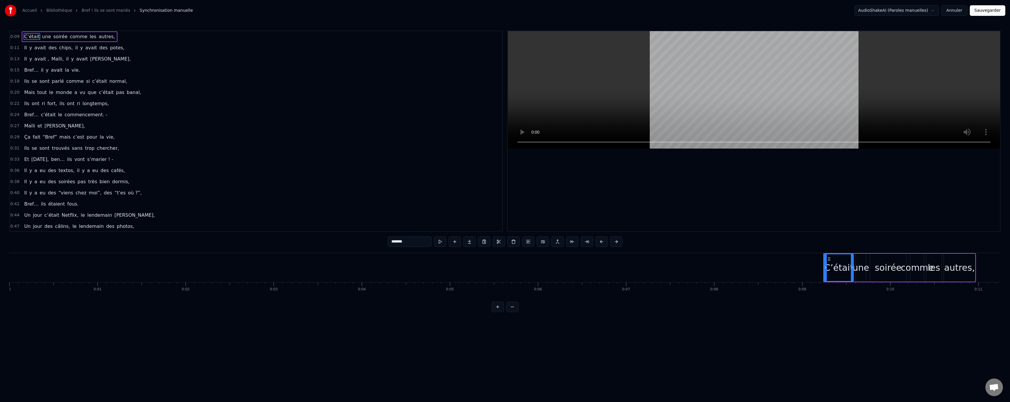
click at [953, 12] on button "Annuler" at bounding box center [955, 10] width 26 height 11
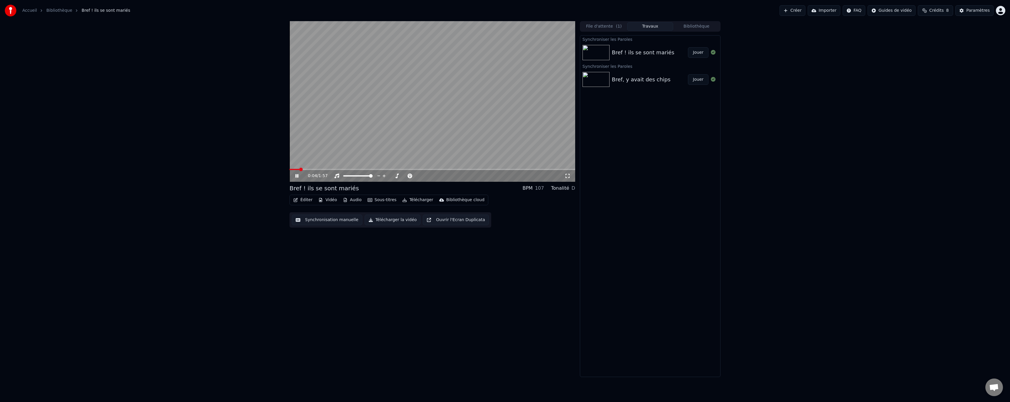
click at [320, 168] on video at bounding box center [433, 101] width 286 height 161
click at [322, 168] on video at bounding box center [433, 101] width 286 height 161
click at [331, 159] on video at bounding box center [433, 101] width 286 height 161
click at [329, 159] on video at bounding box center [433, 101] width 286 height 161
click at [325, 168] on video at bounding box center [433, 101] width 286 height 161
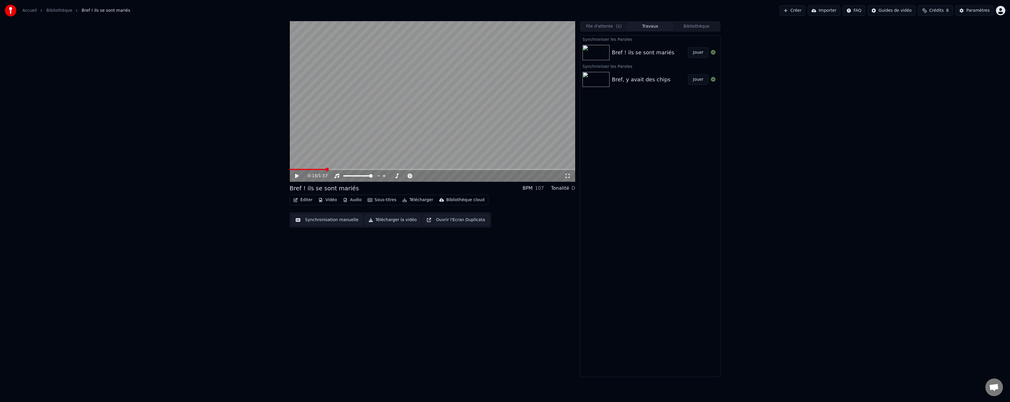
click at [326, 169] on span at bounding box center [433, 169] width 286 height 1
click at [344, 152] on video at bounding box center [433, 101] width 286 height 161
click at [294, 169] on span at bounding box center [292, 169] width 5 height 1
click at [365, 124] on video at bounding box center [433, 101] width 286 height 161
click at [413, 199] on button "Télécharger" at bounding box center [418, 200] width 36 height 8
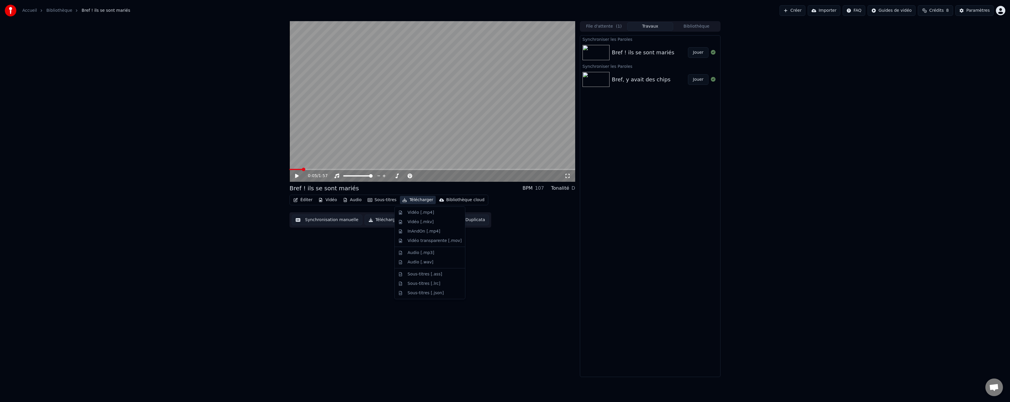
click at [419, 167] on video at bounding box center [433, 101] width 286 height 161
click at [413, 144] on video at bounding box center [433, 101] width 286 height 161
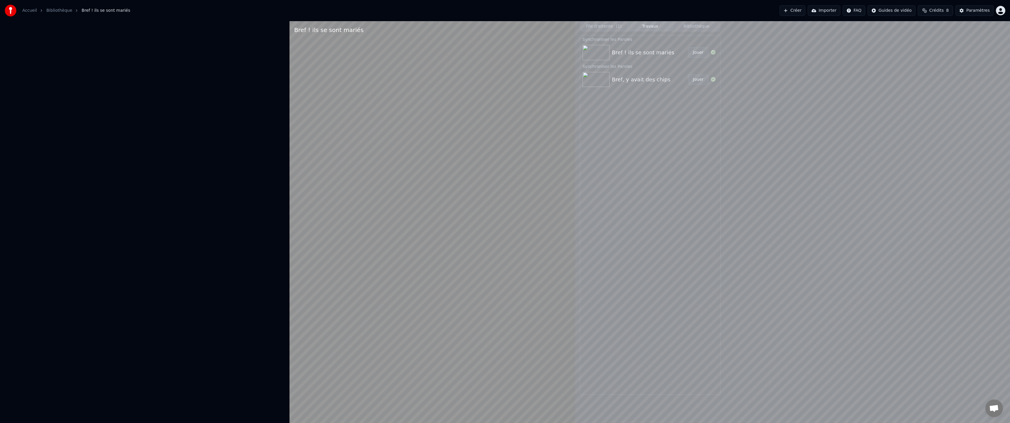
click at [411, 162] on video at bounding box center [433, 232] width 286 height 423
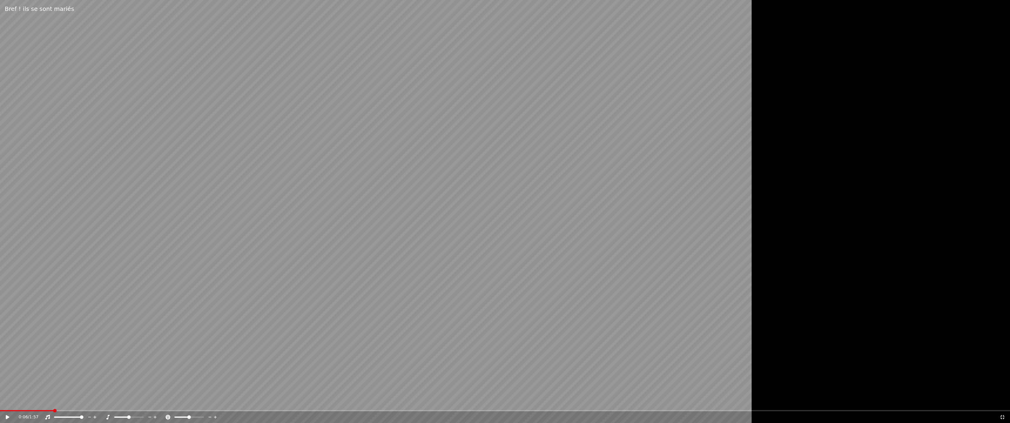
click at [411, 162] on video at bounding box center [423, 211] width 846 height 423
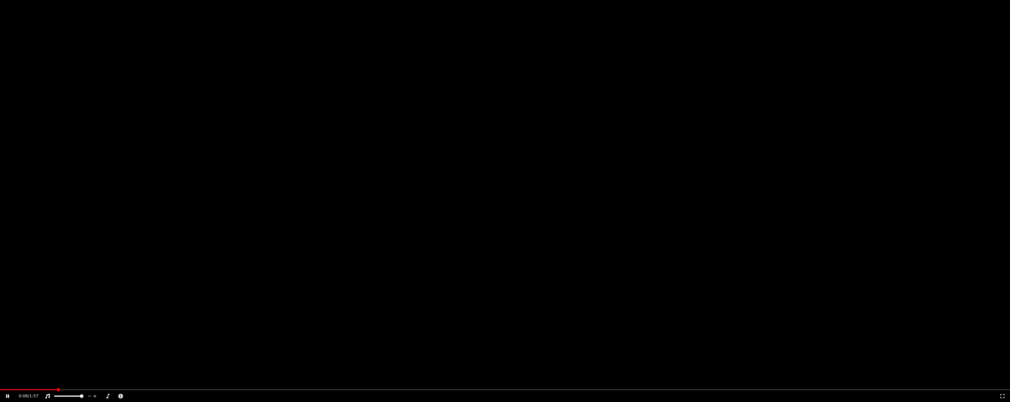
click at [411, 147] on video at bounding box center [505, 284] width 1010 height 568
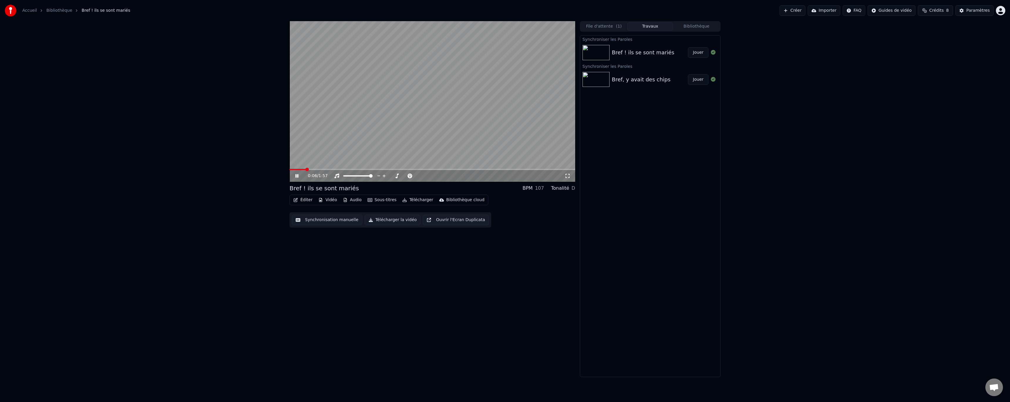
click at [411, 147] on video at bounding box center [433, 101] width 286 height 161
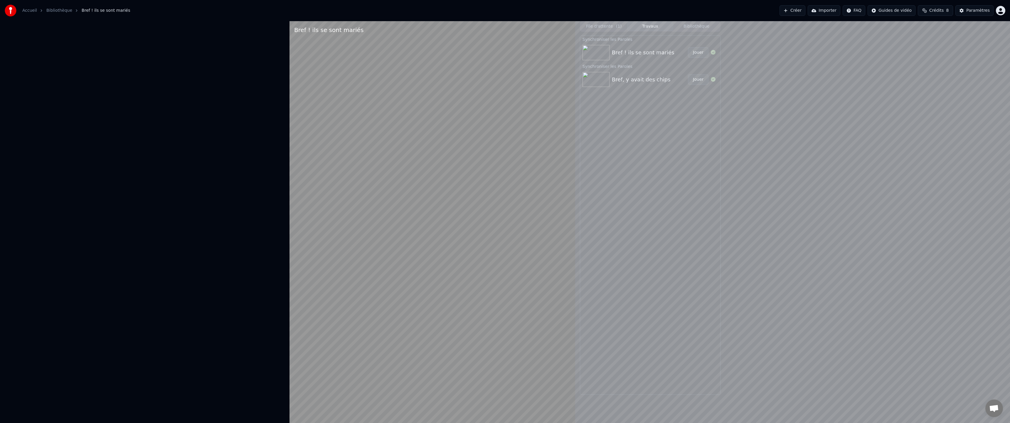
click at [411, 153] on video at bounding box center [433, 232] width 286 height 423
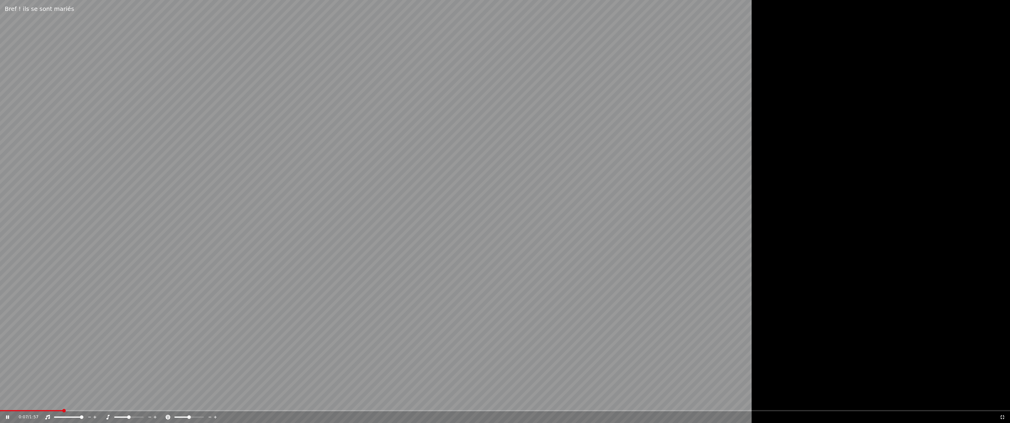
click at [411, 153] on video at bounding box center [423, 211] width 846 height 423
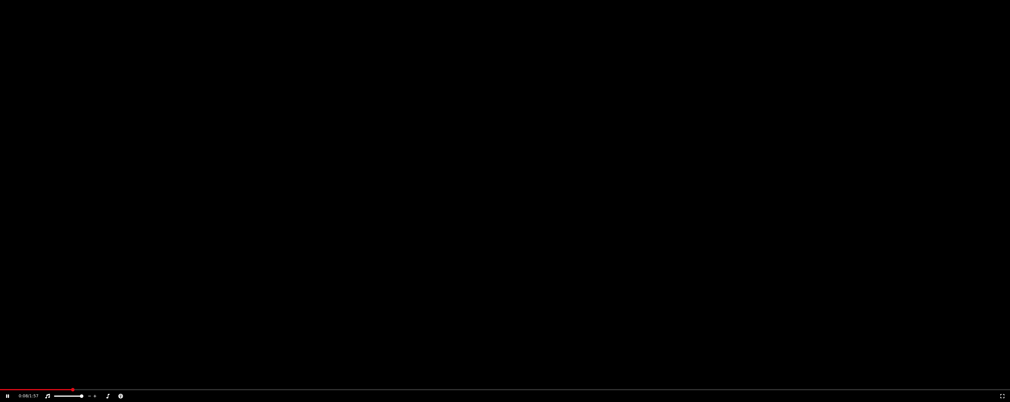
click at [408, 124] on video at bounding box center [505, 284] width 1010 height 568
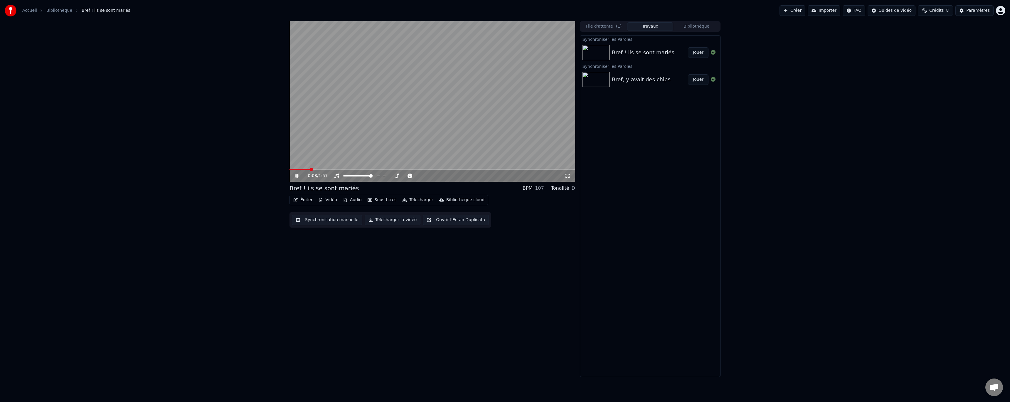
click at [408, 124] on video at bounding box center [433, 101] width 286 height 161
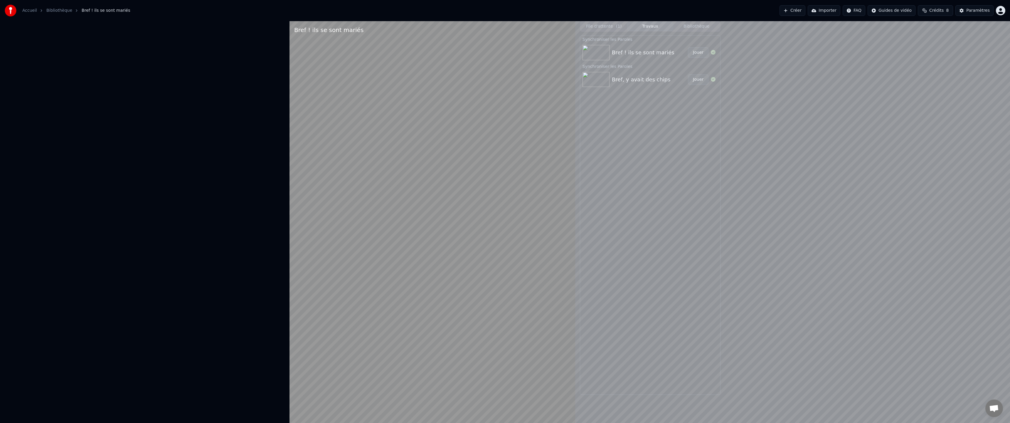
click at [390, 142] on video at bounding box center [433, 232] width 286 height 423
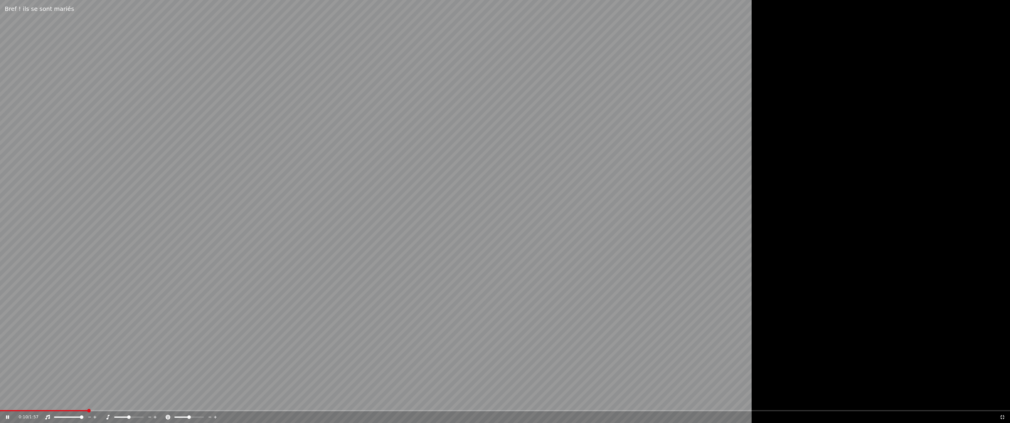
click at [390, 142] on video at bounding box center [423, 211] width 846 height 423
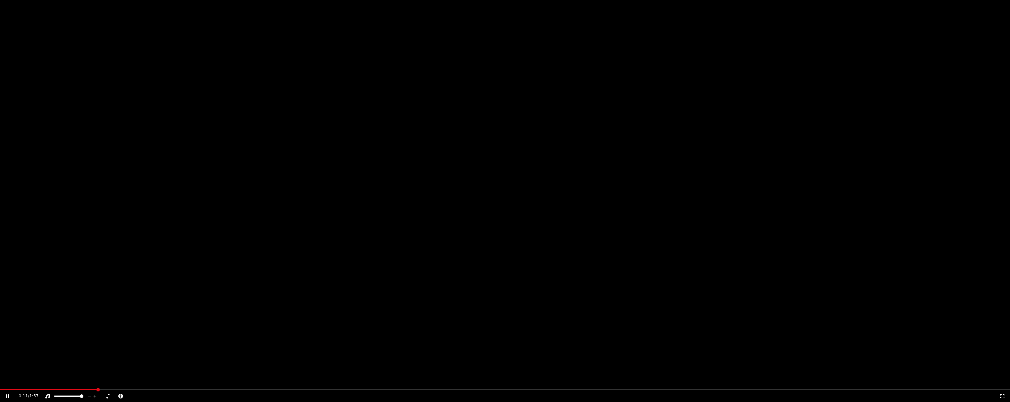
click at [397, 145] on video at bounding box center [505, 284] width 1010 height 568
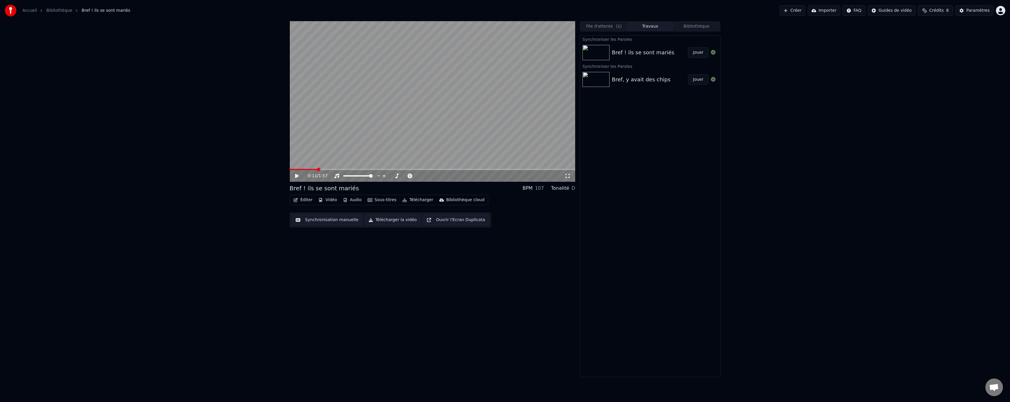
click at [388, 199] on button "Sous-titres" at bounding box center [382, 200] width 34 height 8
click at [405, 153] on video at bounding box center [433, 101] width 286 height 161
click at [387, 139] on video at bounding box center [433, 101] width 286 height 161
click at [355, 200] on button "Audio" at bounding box center [352, 200] width 23 height 8
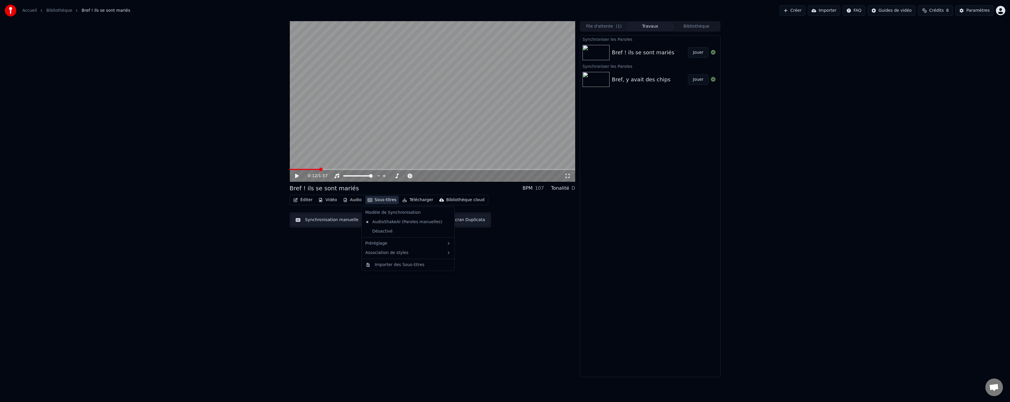
click at [378, 199] on button "Sous-titres" at bounding box center [382, 200] width 34 height 8
click at [417, 199] on button "Télécharger" at bounding box center [418, 200] width 36 height 8
click at [416, 212] on div "Vidéo [.mp4]" at bounding box center [421, 213] width 26 height 6
click at [693, 56] on button "Afficher" at bounding box center [696, 52] width 26 height 11
